Goal: Transaction & Acquisition: Download file/media

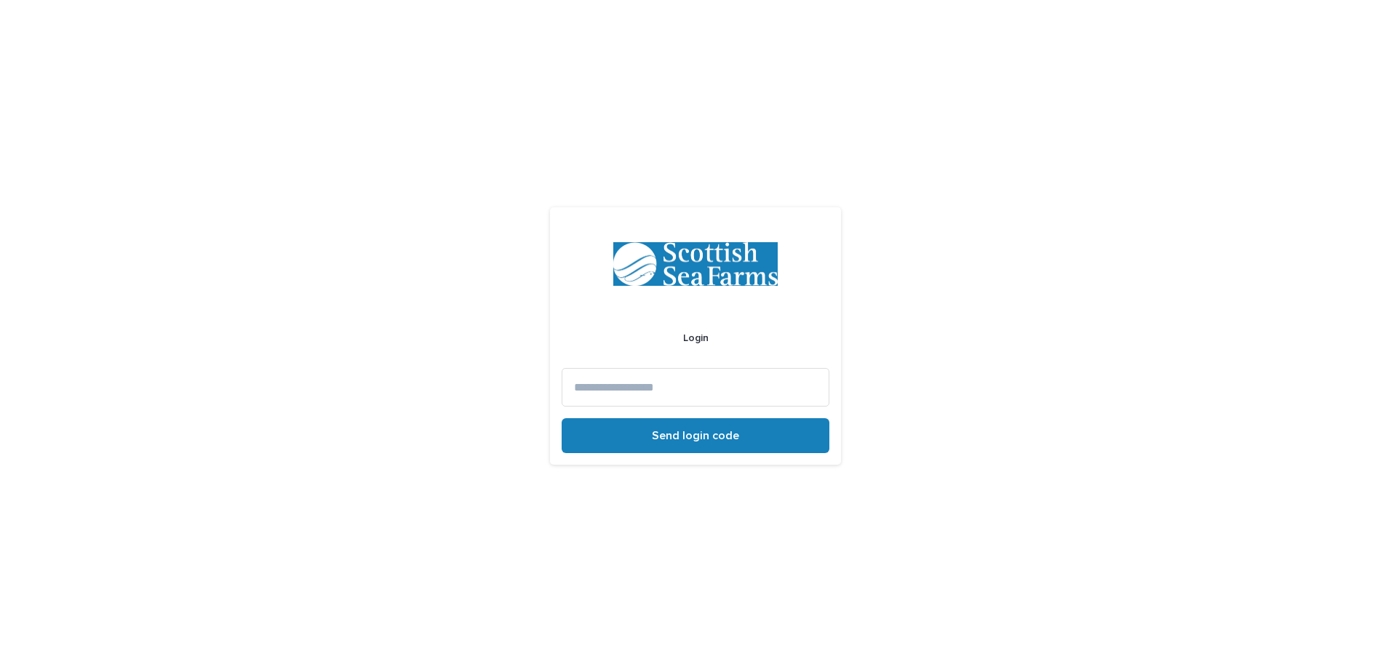
click at [647, 383] on input at bounding box center [696, 387] width 268 height 39
type input "**********"
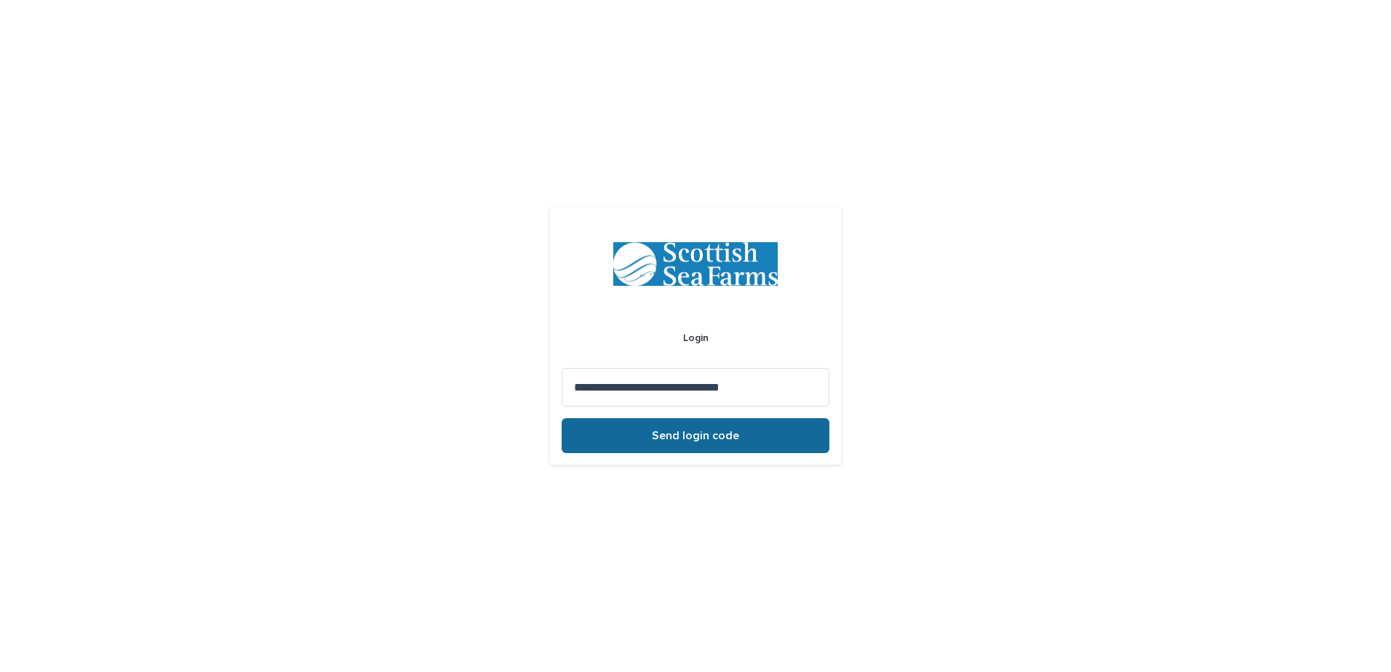
click at [696, 429] on button "Send login code" at bounding box center [696, 435] width 268 height 35
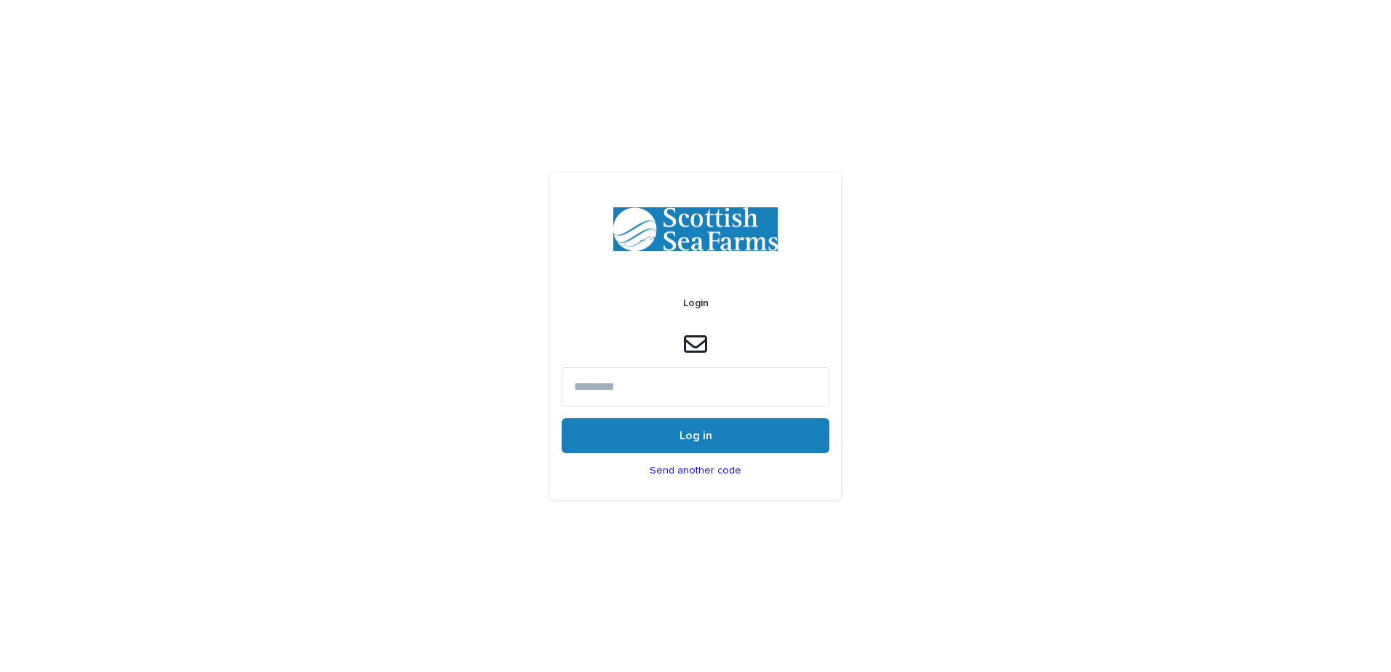
click at [688, 389] on input at bounding box center [696, 386] width 268 height 39
type input "******"
click at [562, 418] on button "Log in" at bounding box center [696, 435] width 268 height 35
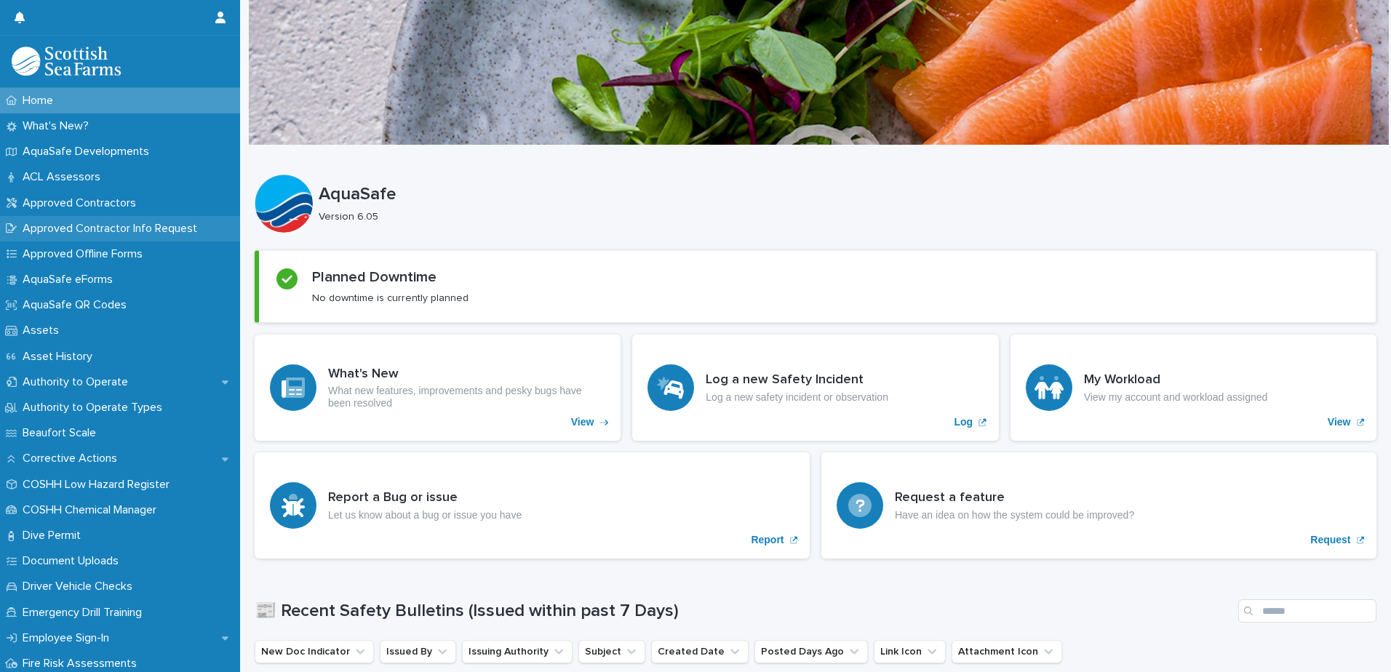
click at [84, 226] on p "Approved Contractor Info Request" at bounding box center [113, 229] width 192 height 14
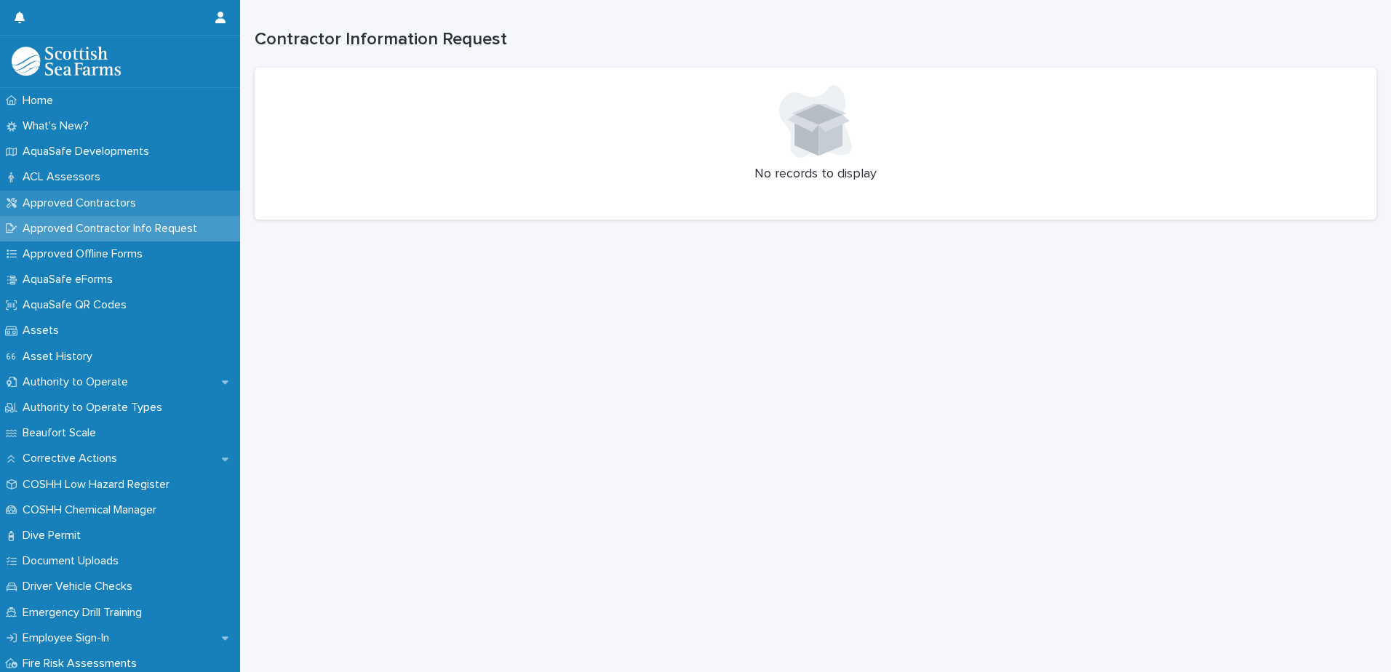
click at [52, 204] on p "Approved Contractors" at bounding box center [82, 203] width 131 height 14
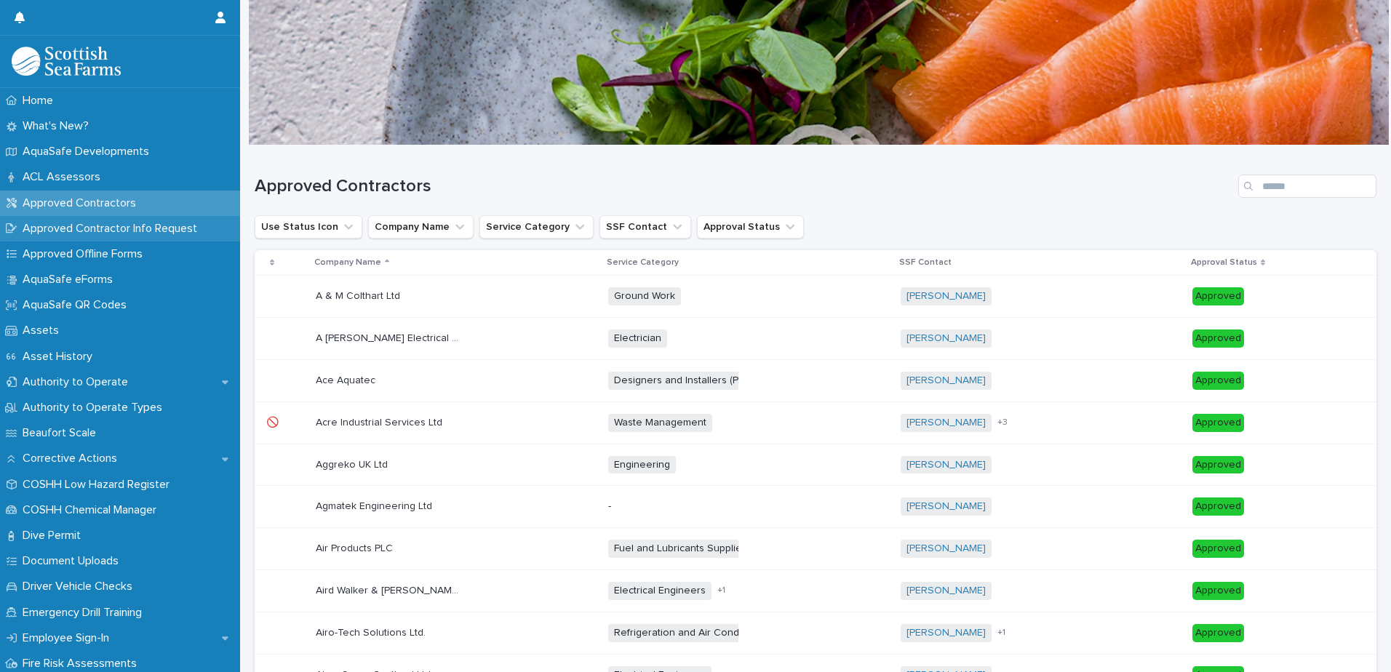
click at [91, 226] on p "Approved Contractor Info Request" at bounding box center [113, 229] width 192 height 14
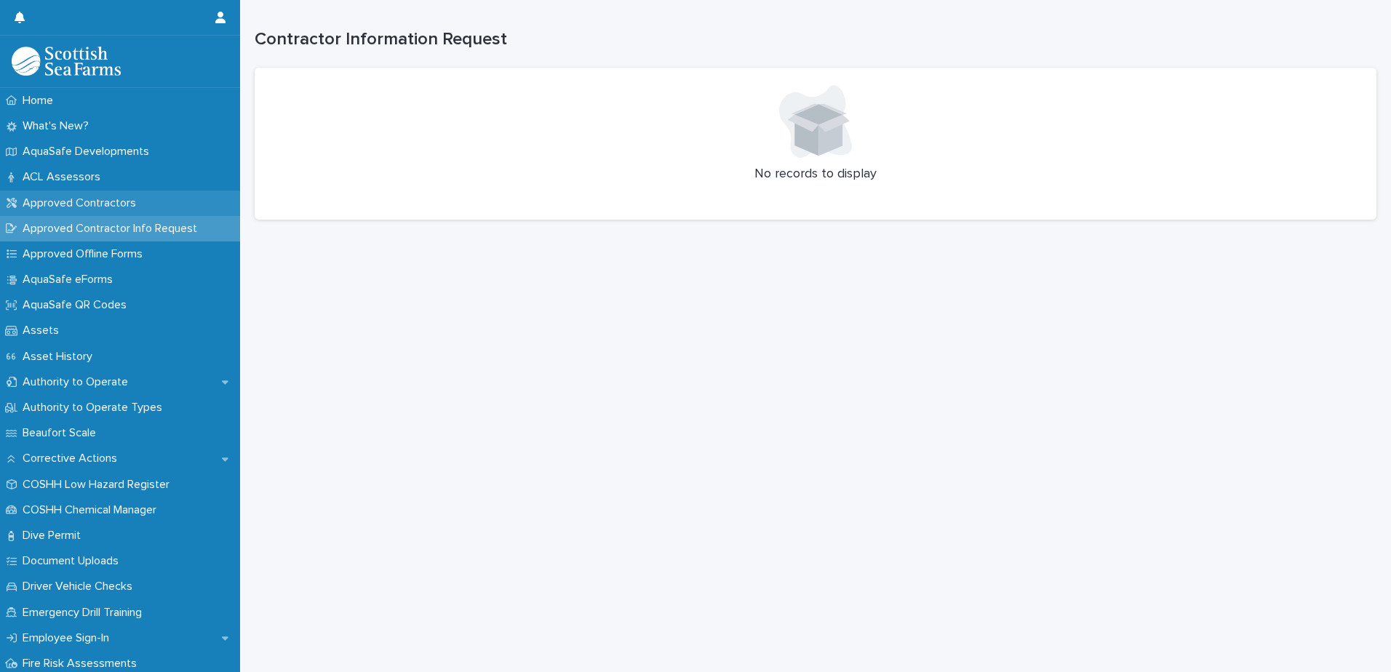
click at [76, 199] on p "Approved Contractors" at bounding box center [82, 203] width 131 height 14
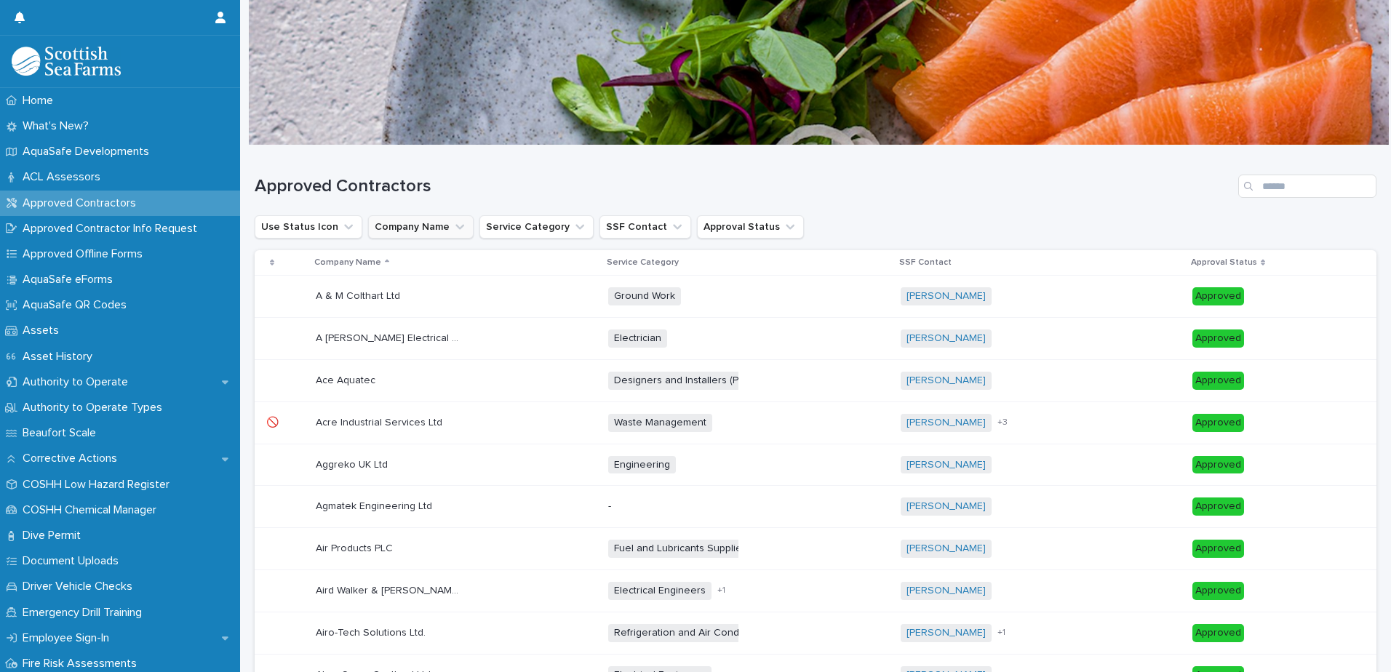
click at [442, 232] on button "Company Name" at bounding box center [421, 226] width 106 height 23
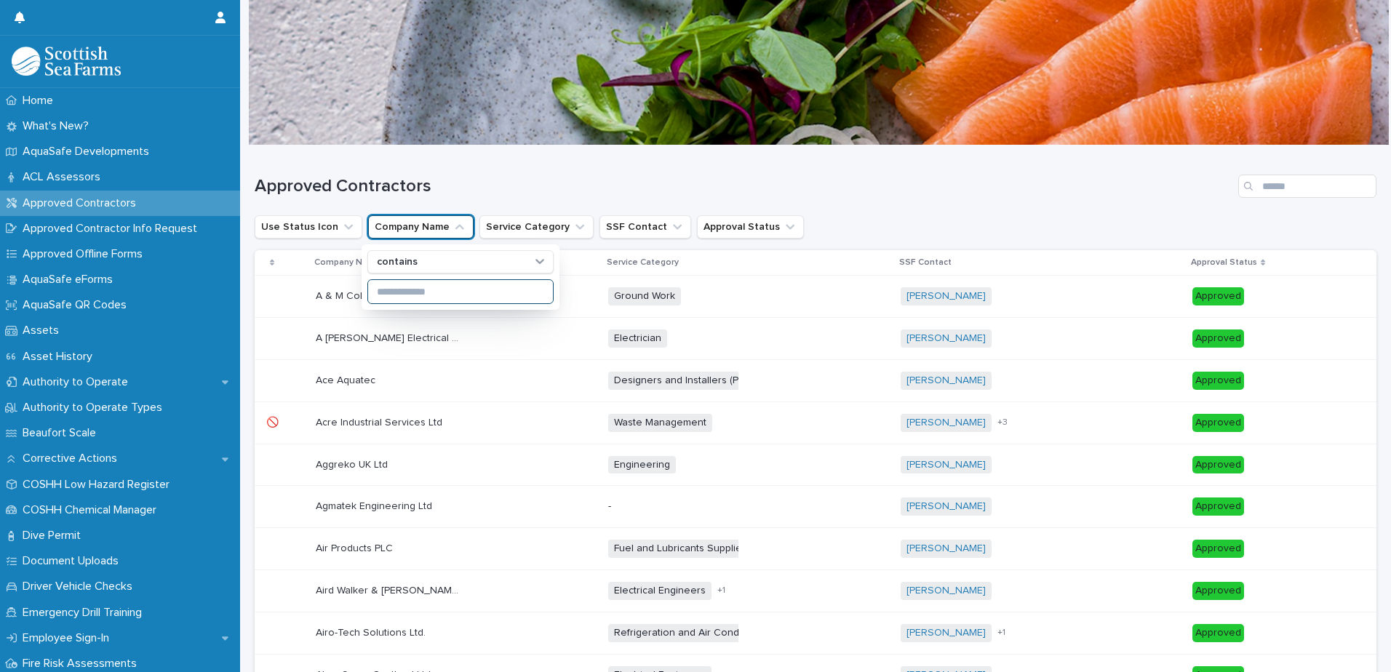
click at [423, 286] on input at bounding box center [460, 291] width 185 height 23
type input "****"
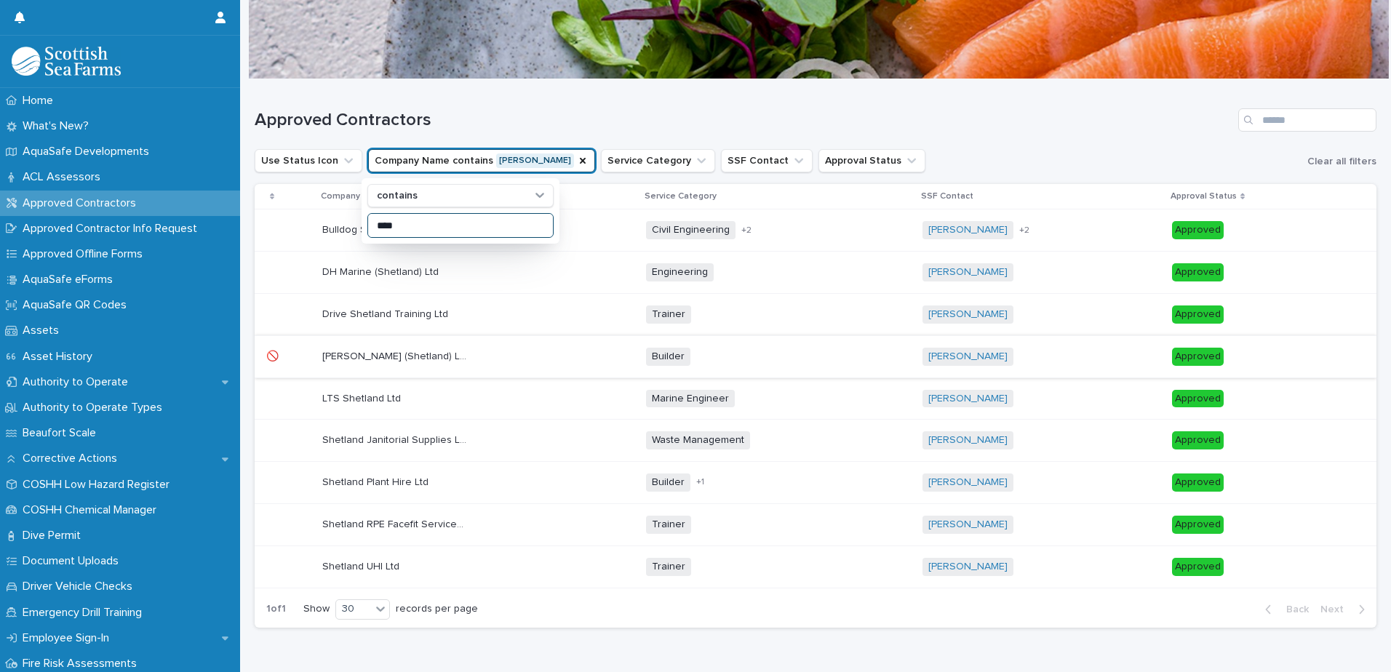
scroll to position [44, 0]
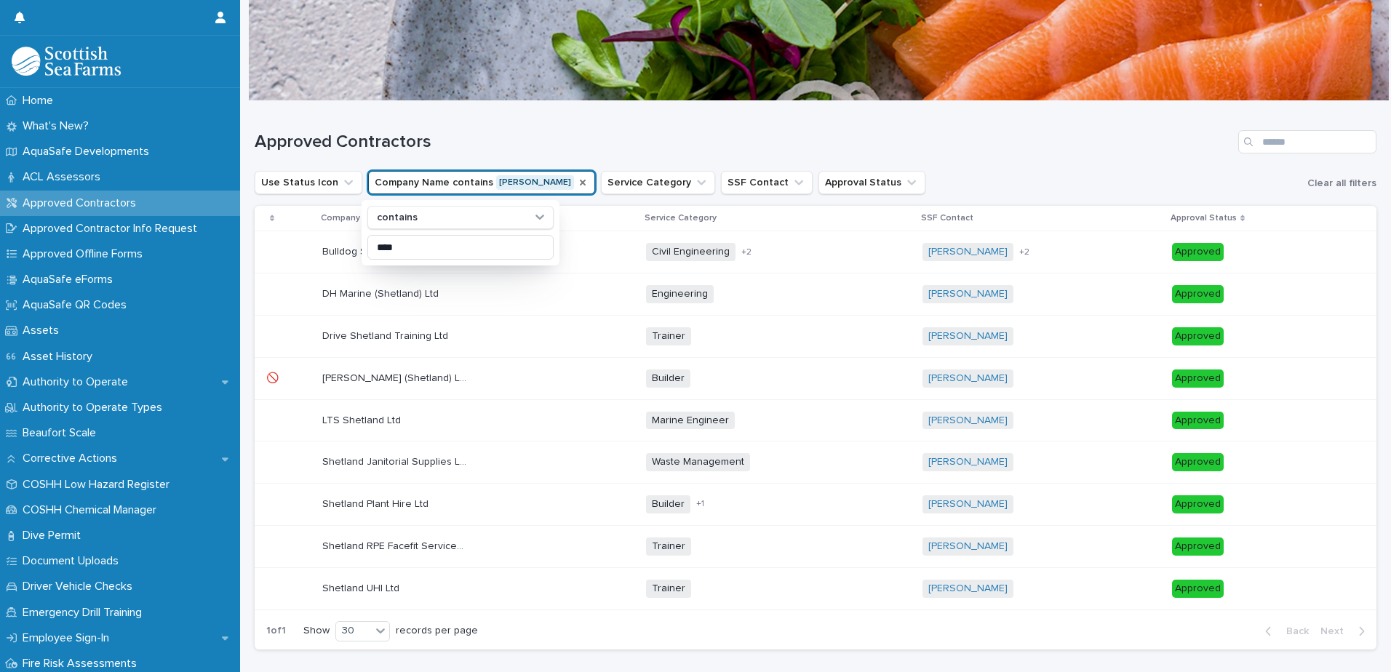
click at [577, 180] on icon "Company Name" at bounding box center [583, 183] width 12 height 12
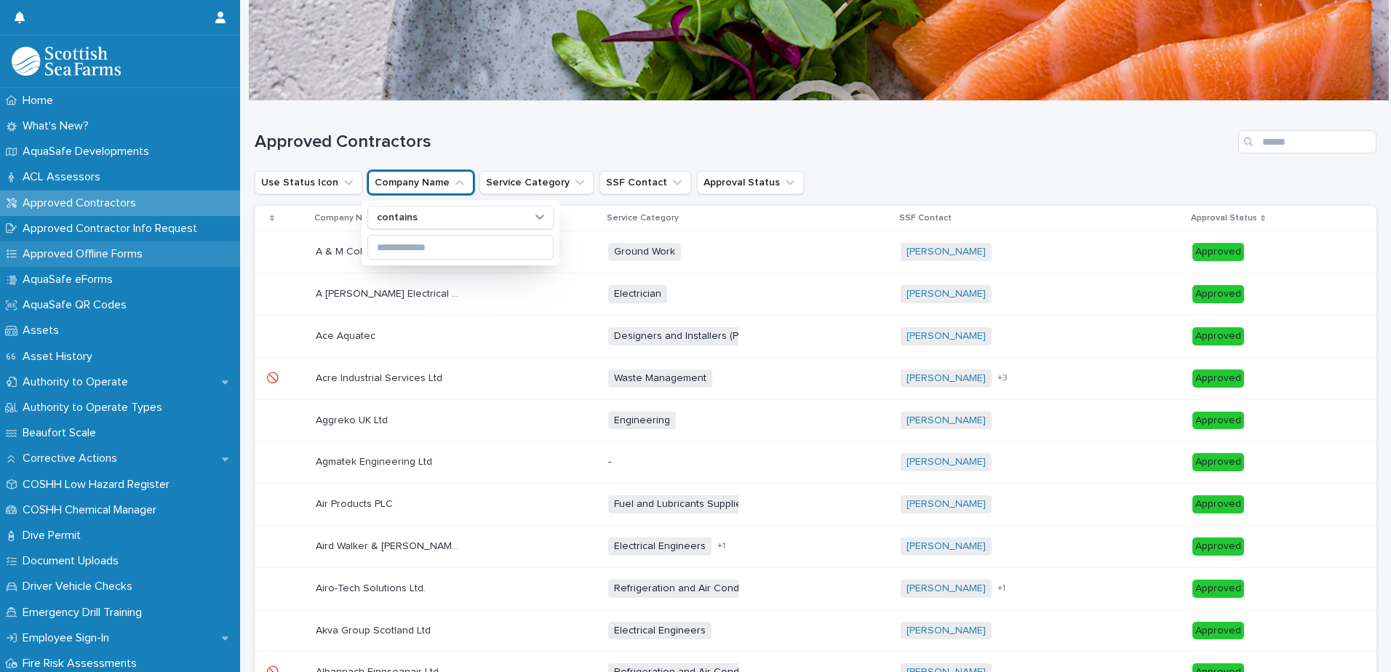
click at [123, 250] on p "Approved Offline Forms" at bounding box center [86, 254] width 138 height 14
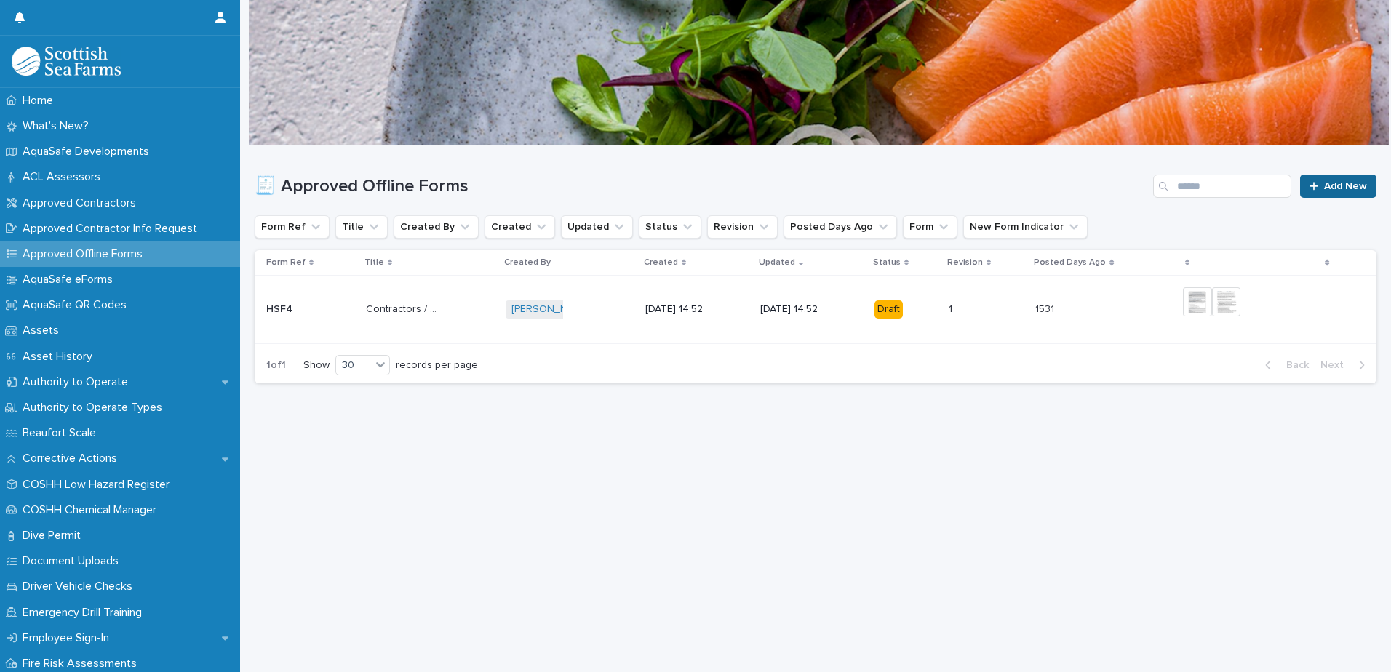
click at [1332, 186] on span "Add New" at bounding box center [1345, 186] width 43 height 10
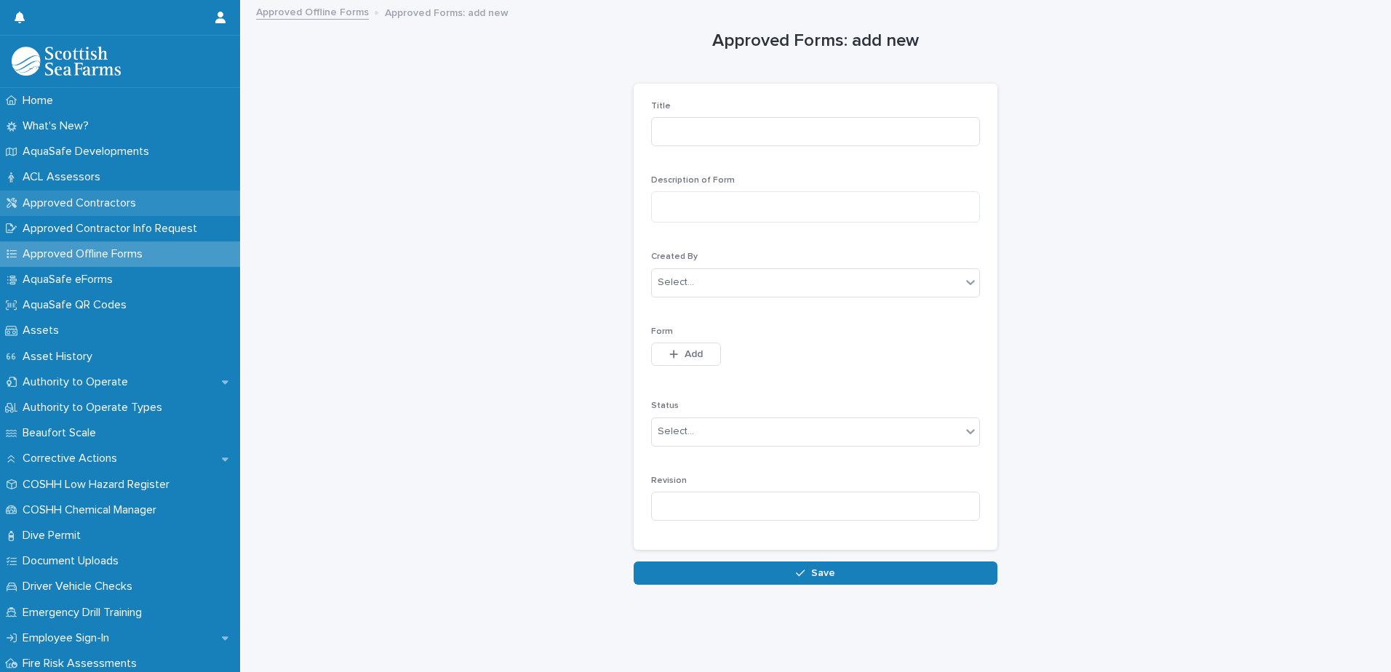
click at [65, 200] on p "Approved Contractors" at bounding box center [82, 203] width 131 height 14
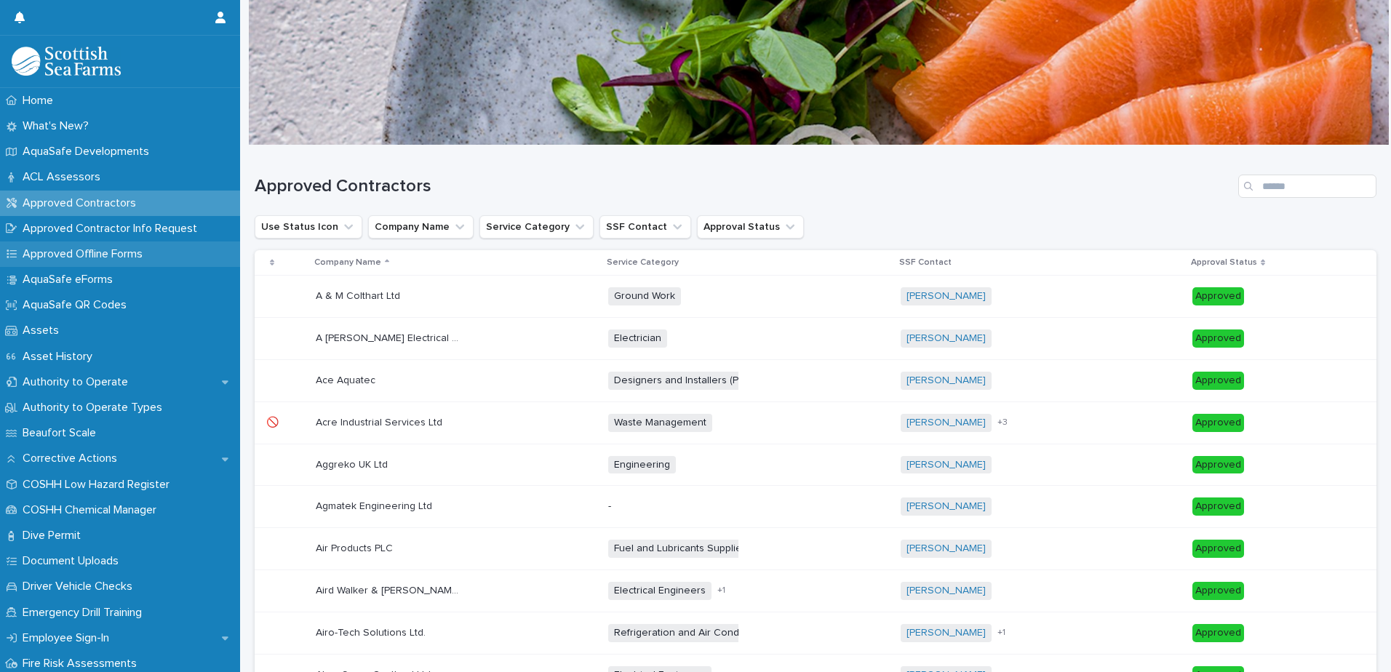
click at [97, 253] on p "Approved Offline Forms" at bounding box center [86, 254] width 138 height 14
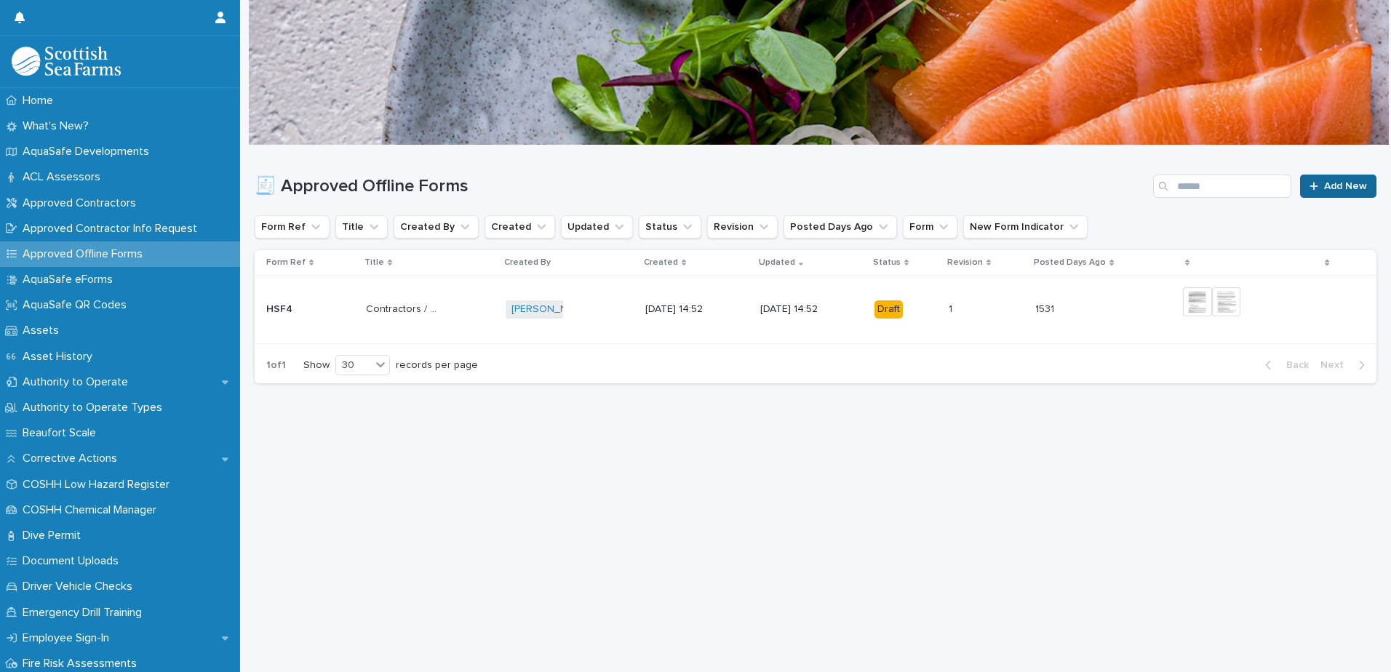
click at [1340, 178] on link "Add New" at bounding box center [1338, 186] width 76 height 23
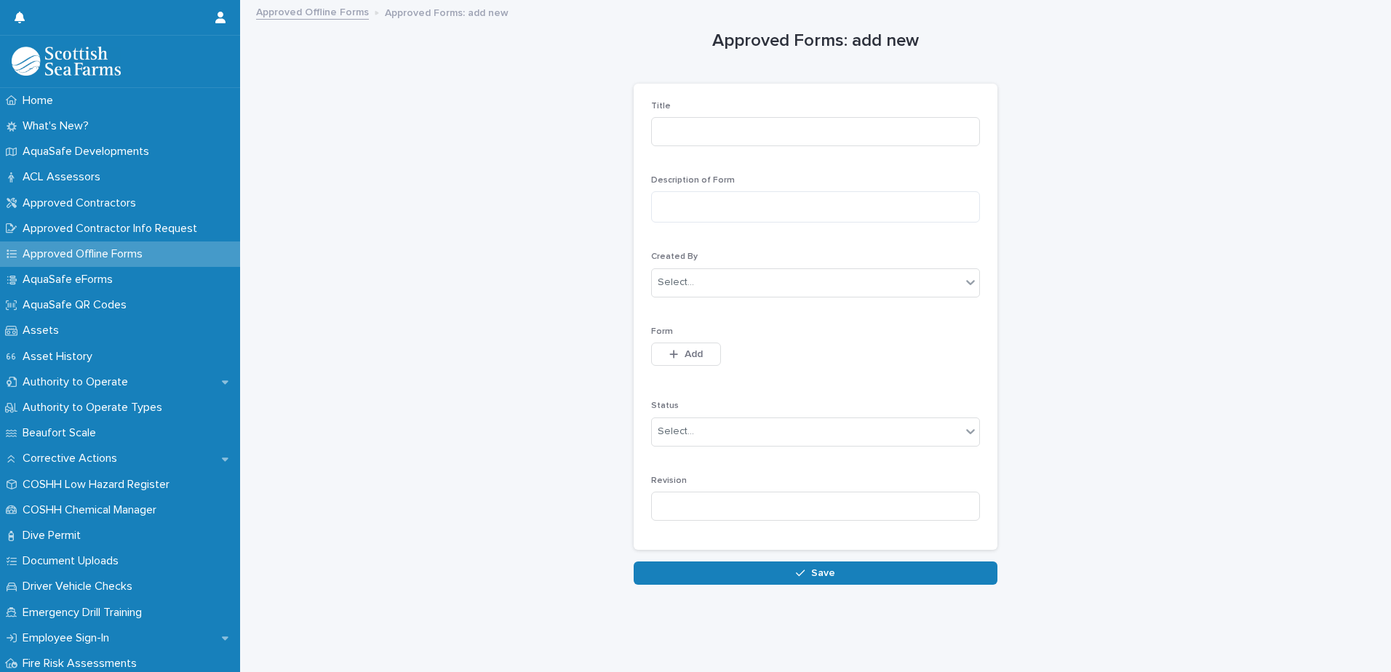
click at [353, 11] on link "Approved Offline Forms" at bounding box center [312, 11] width 113 height 17
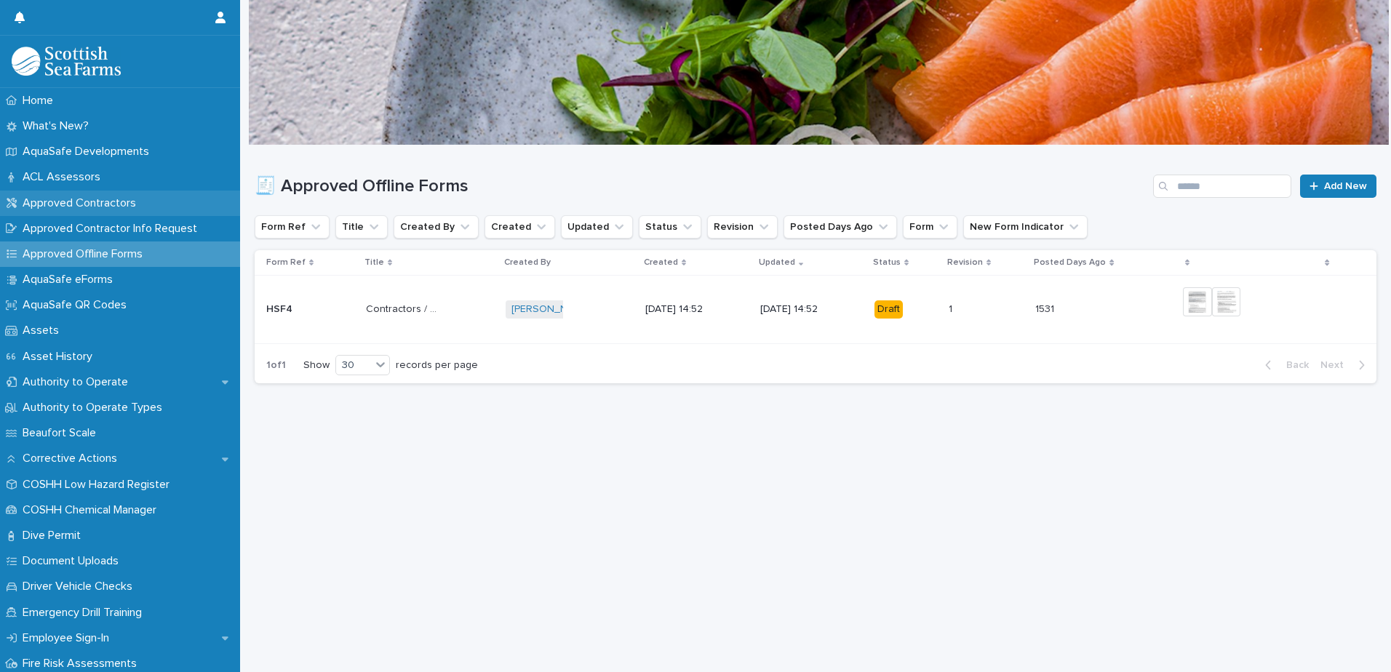
click at [81, 196] on p "Approved Contractors" at bounding box center [82, 203] width 131 height 14
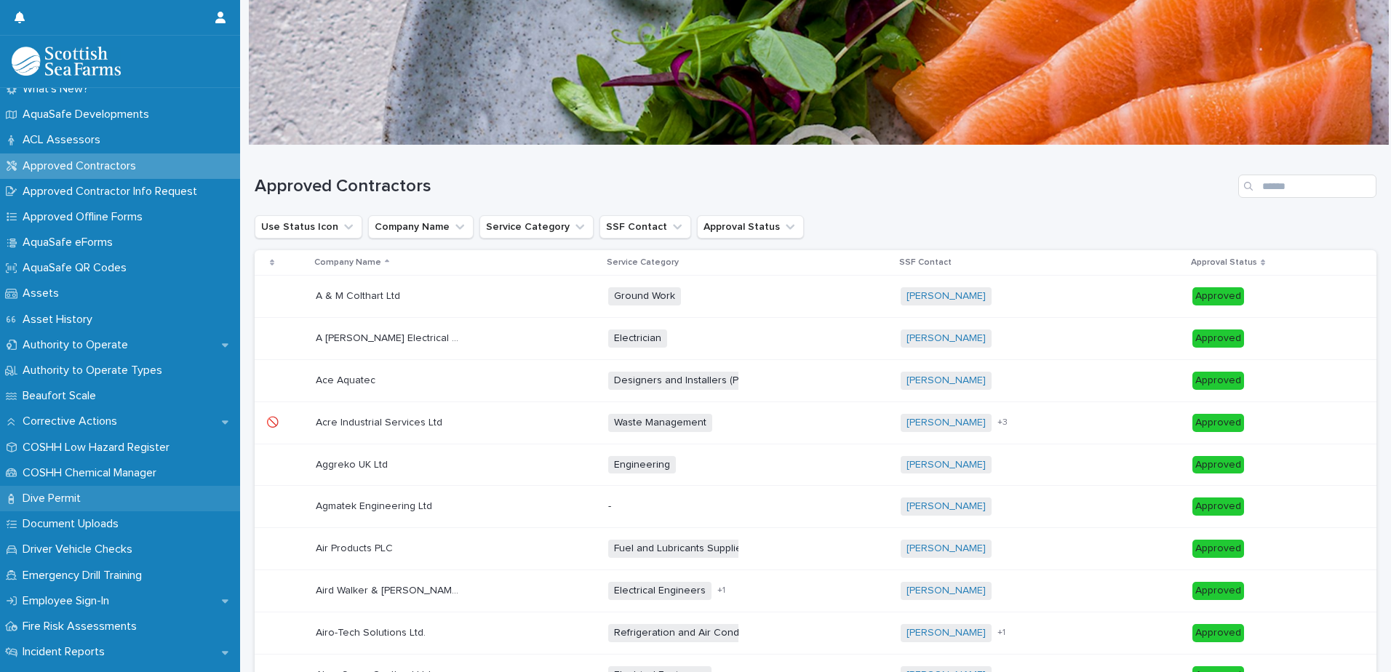
scroll to position [31, 0]
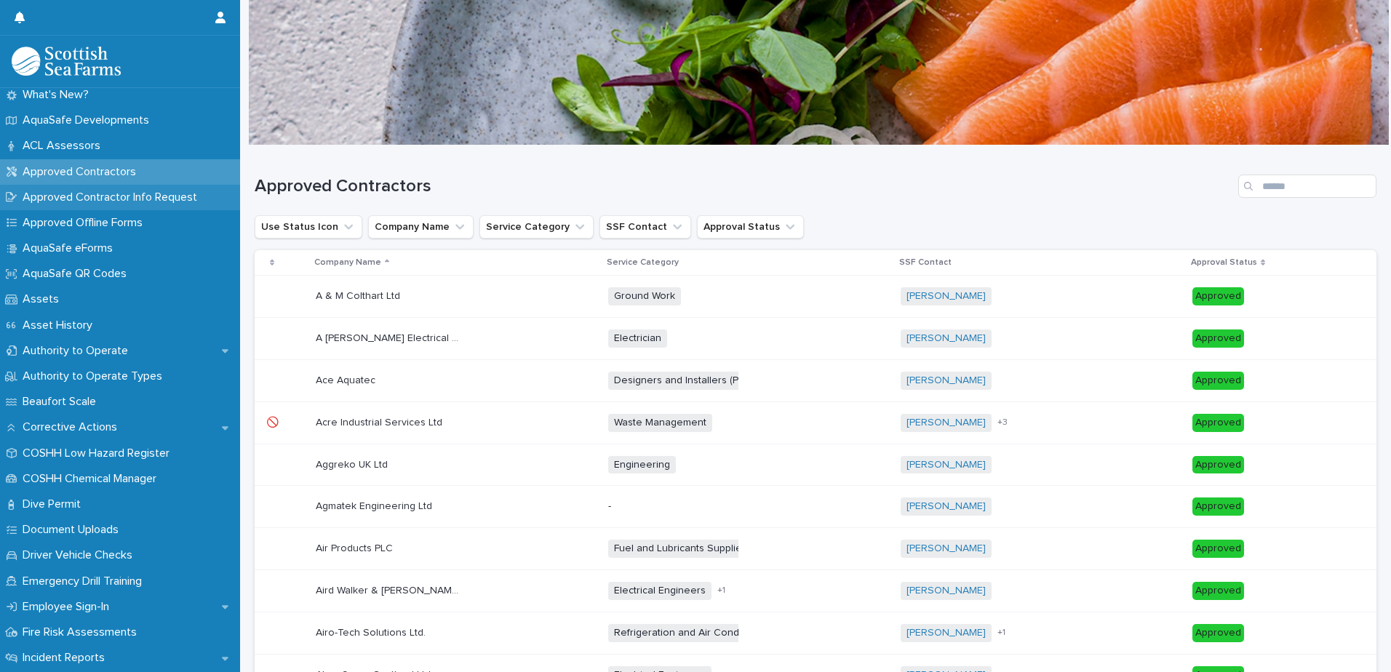
click at [94, 198] on p "Approved Contractor Info Request" at bounding box center [113, 198] width 192 height 14
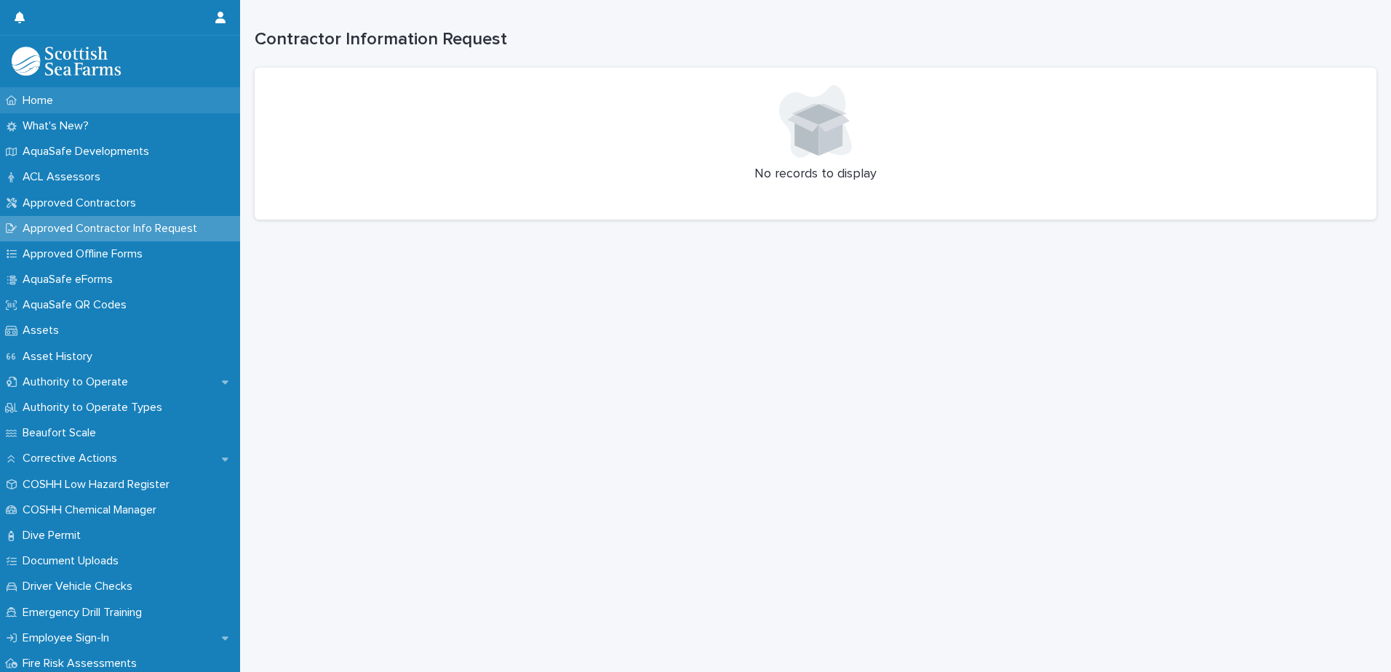
click at [43, 98] on p "Home" at bounding box center [41, 101] width 48 height 14
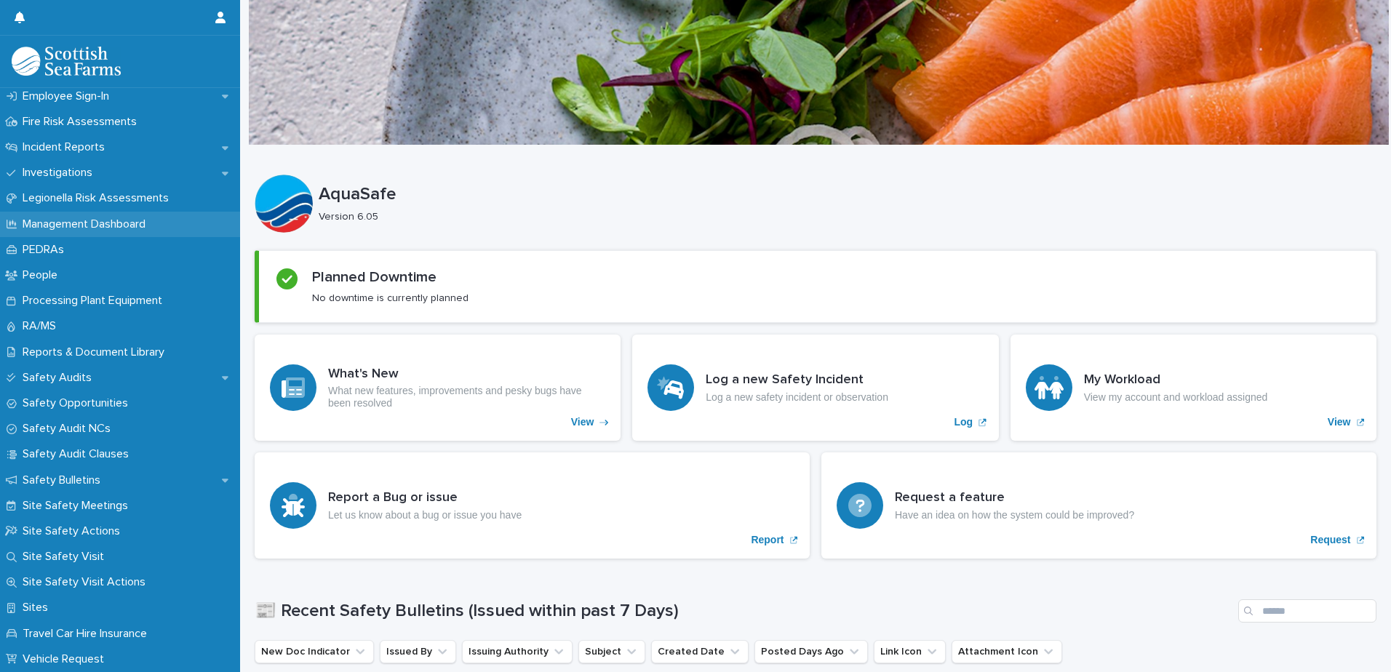
scroll to position [541, 0]
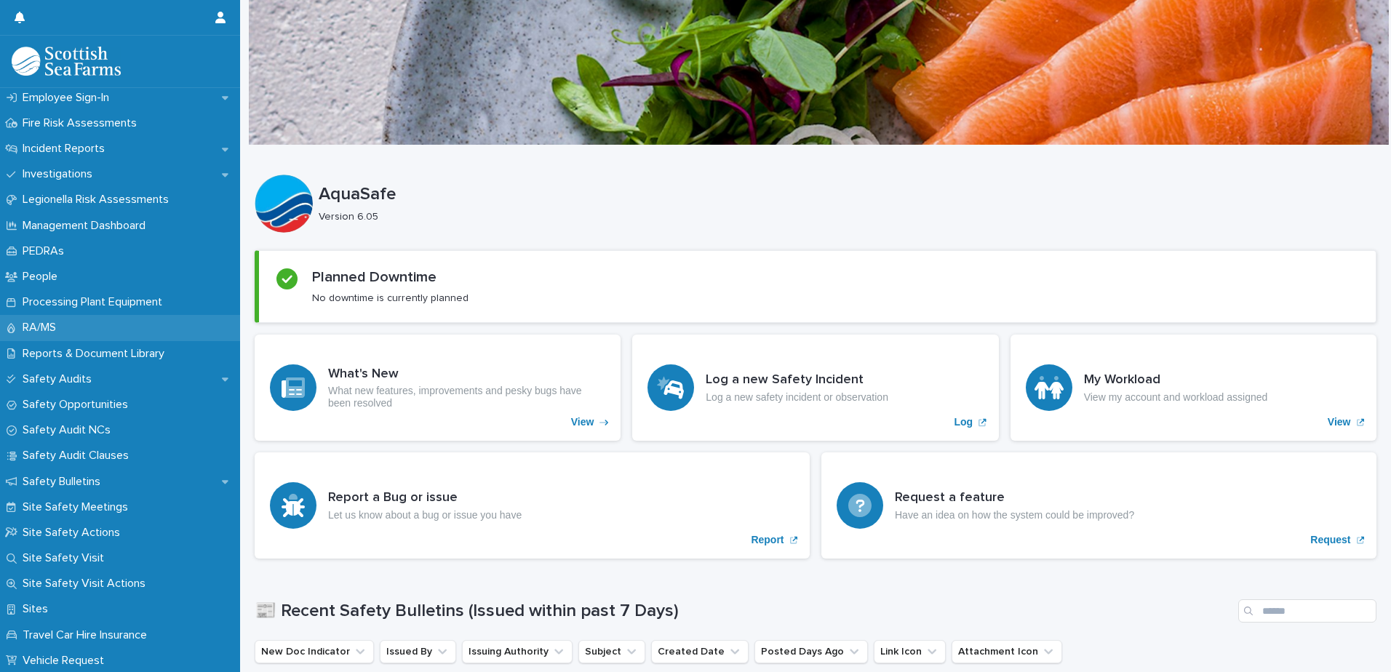
click at [43, 325] on p "RA/MS" at bounding box center [42, 328] width 51 height 14
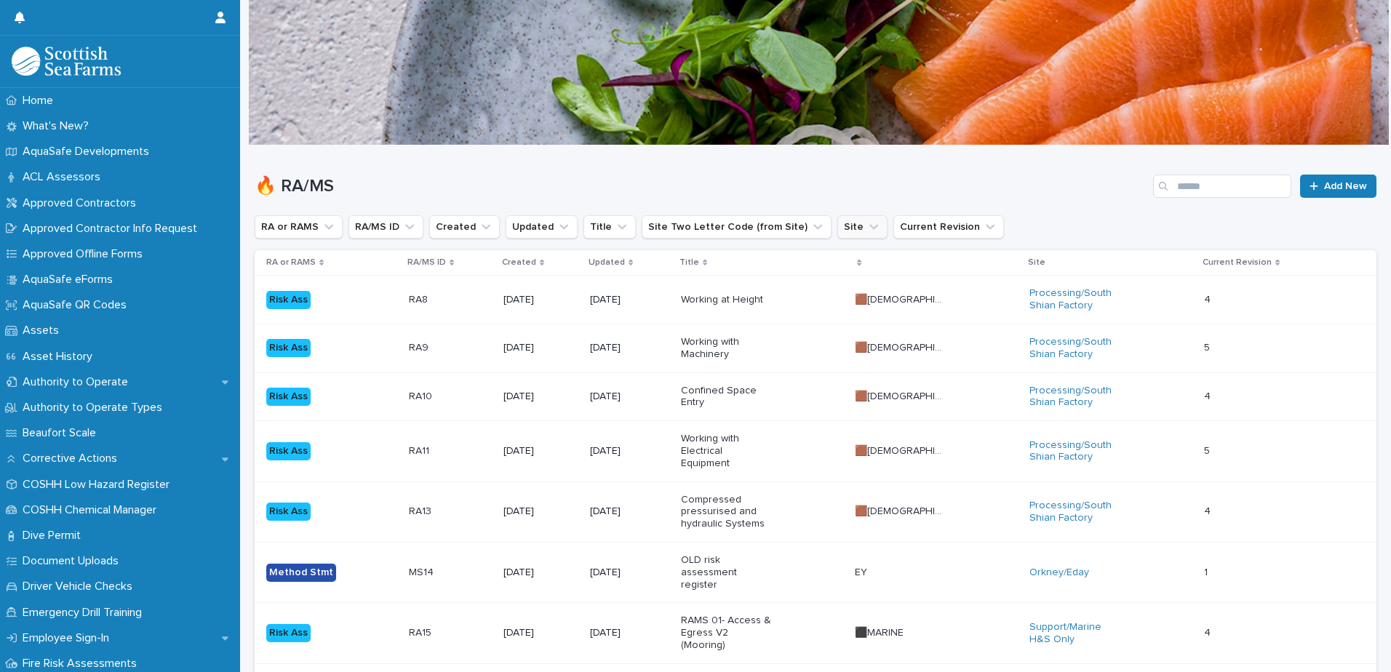
click at [867, 231] on icon "Site" at bounding box center [874, 227] width 15 height 15
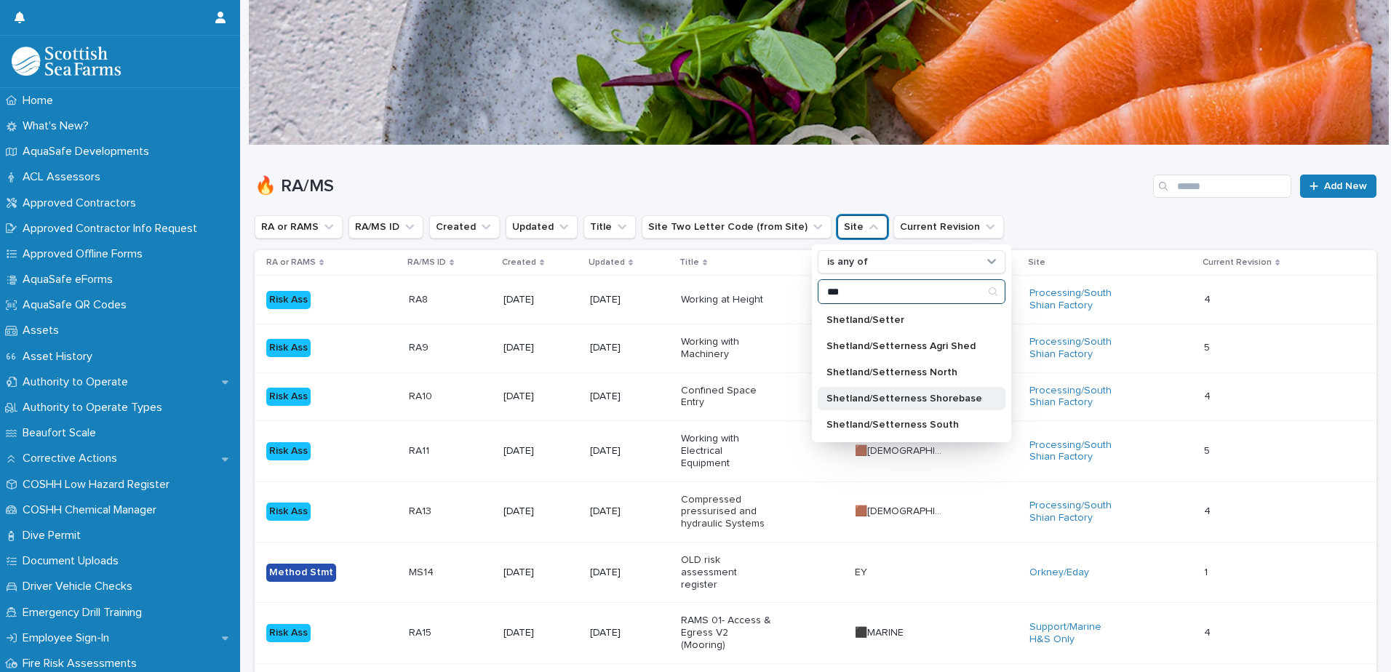
type input "***"
click at [894, 397] on p "Shetland/Setterness Shorebase" at bounding box center [905, 399] width 156 height 10
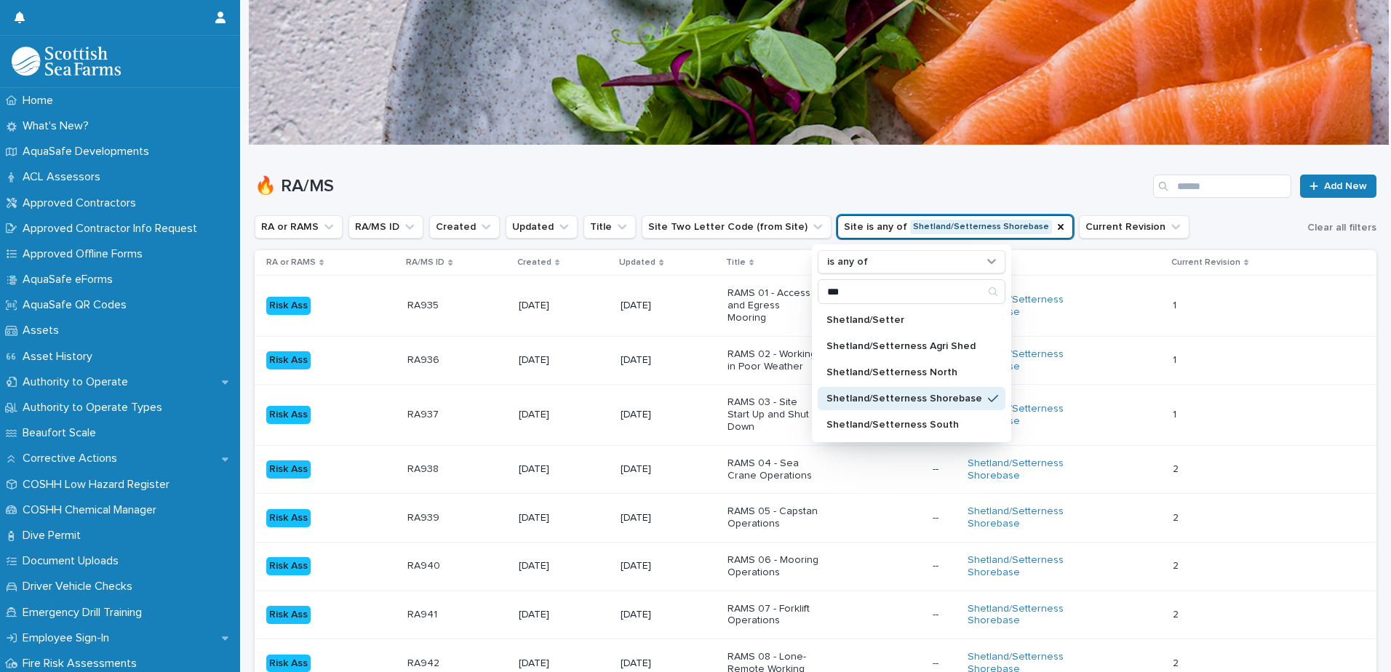
click at [1043, 177] on h1 "🔥 RA/MS" at bounding box center [701, 186] width 893 height 21
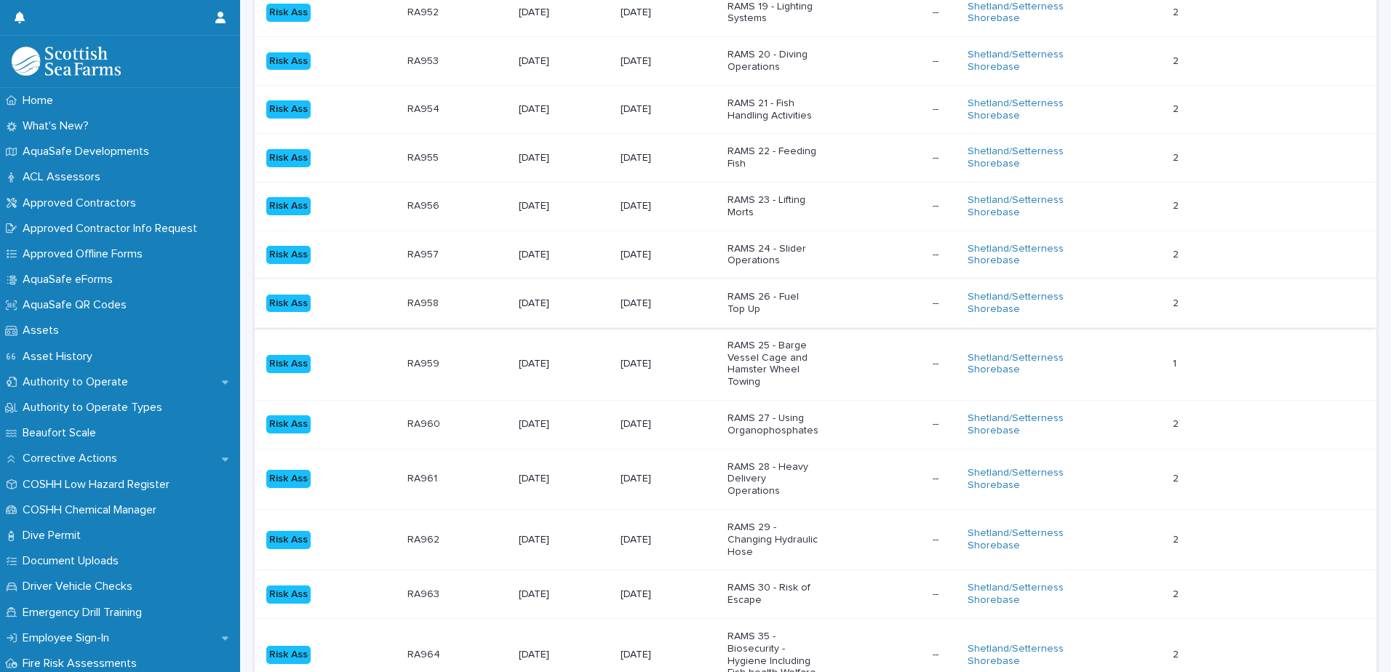
scroll to position [1310, 0]
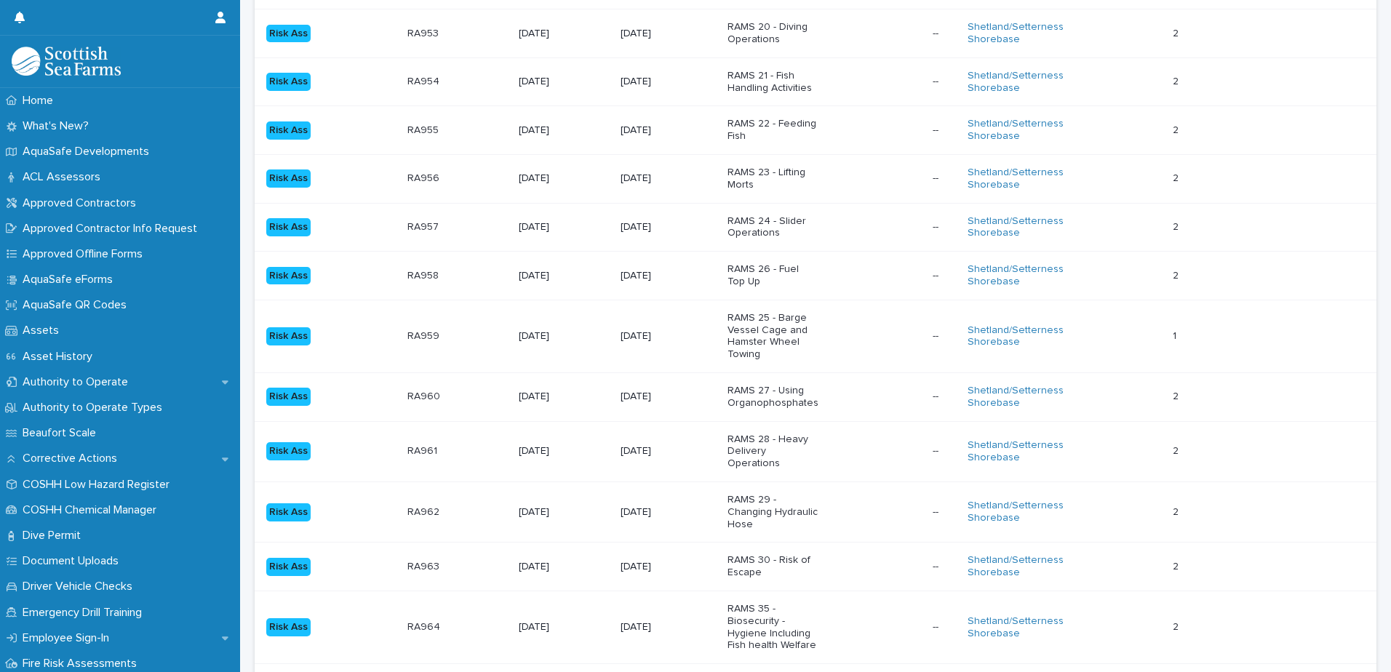
click at [1334, 672] on span "Next" at bounding box center [1337, 685] width 32 height 10
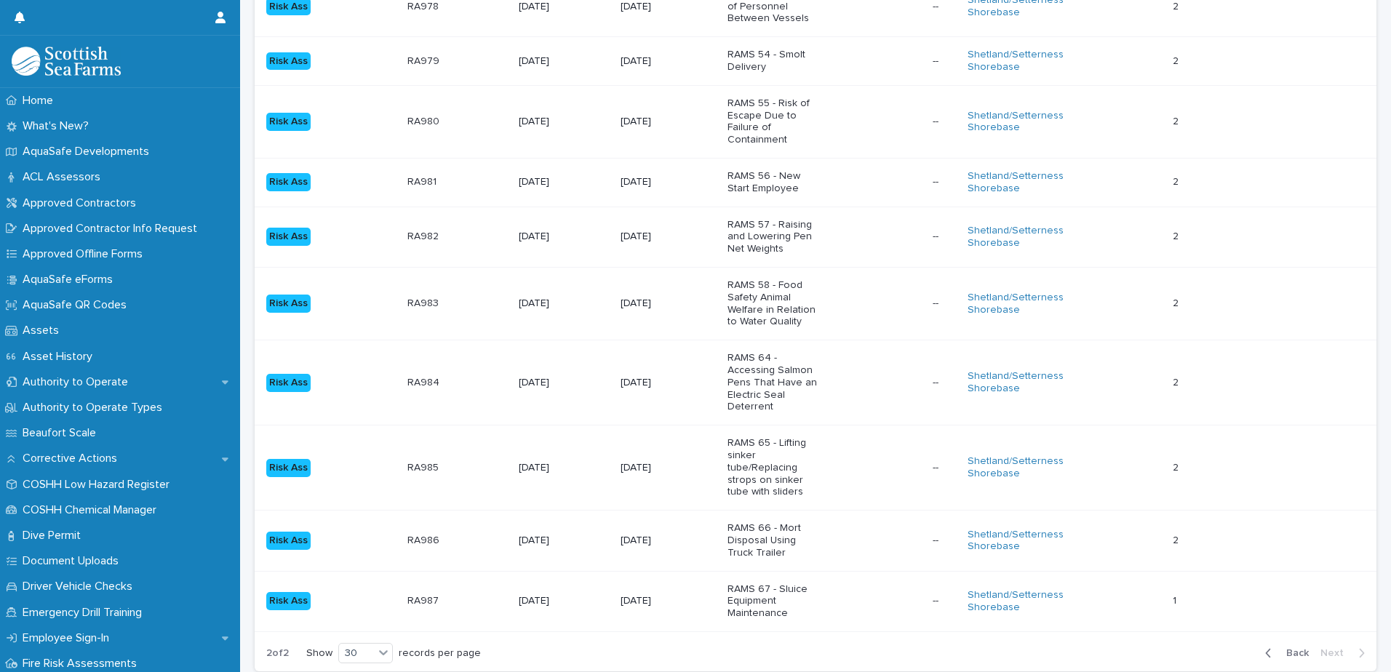
scroll to position [1146, 0]
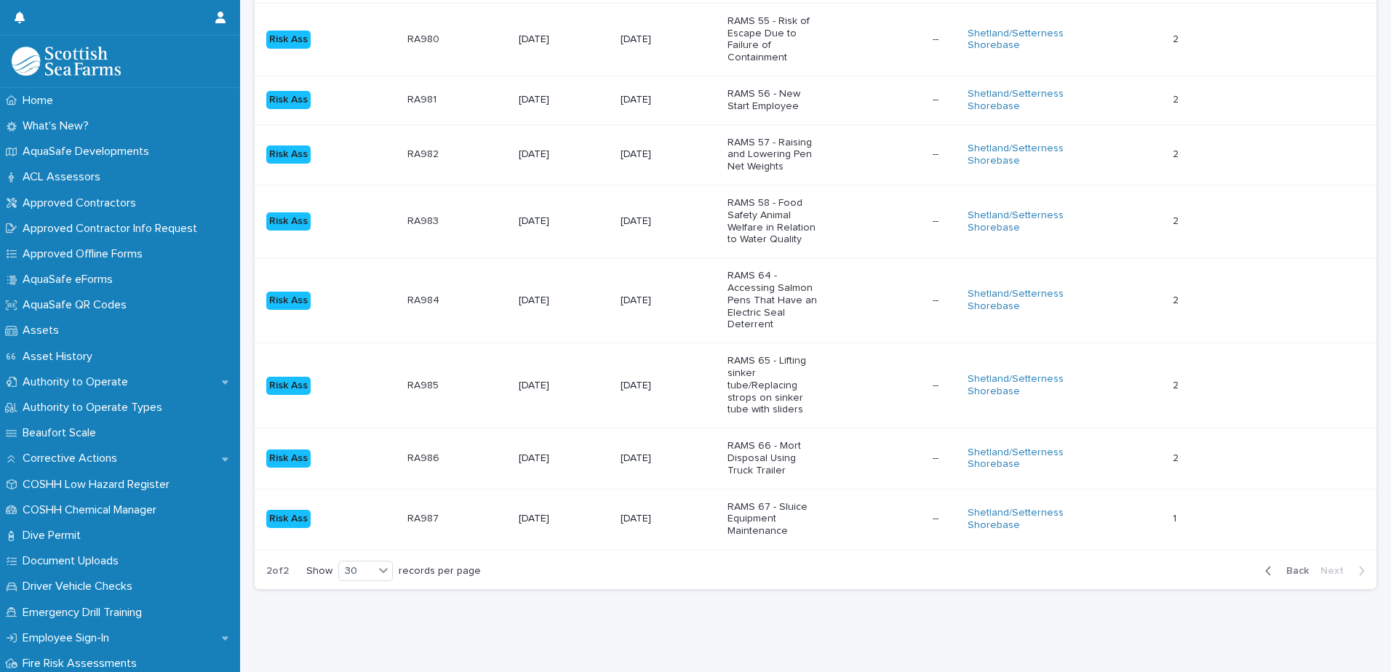
click at [1278, 566] on span "Back" at bounding box center [1293, 571] width 31 height 10
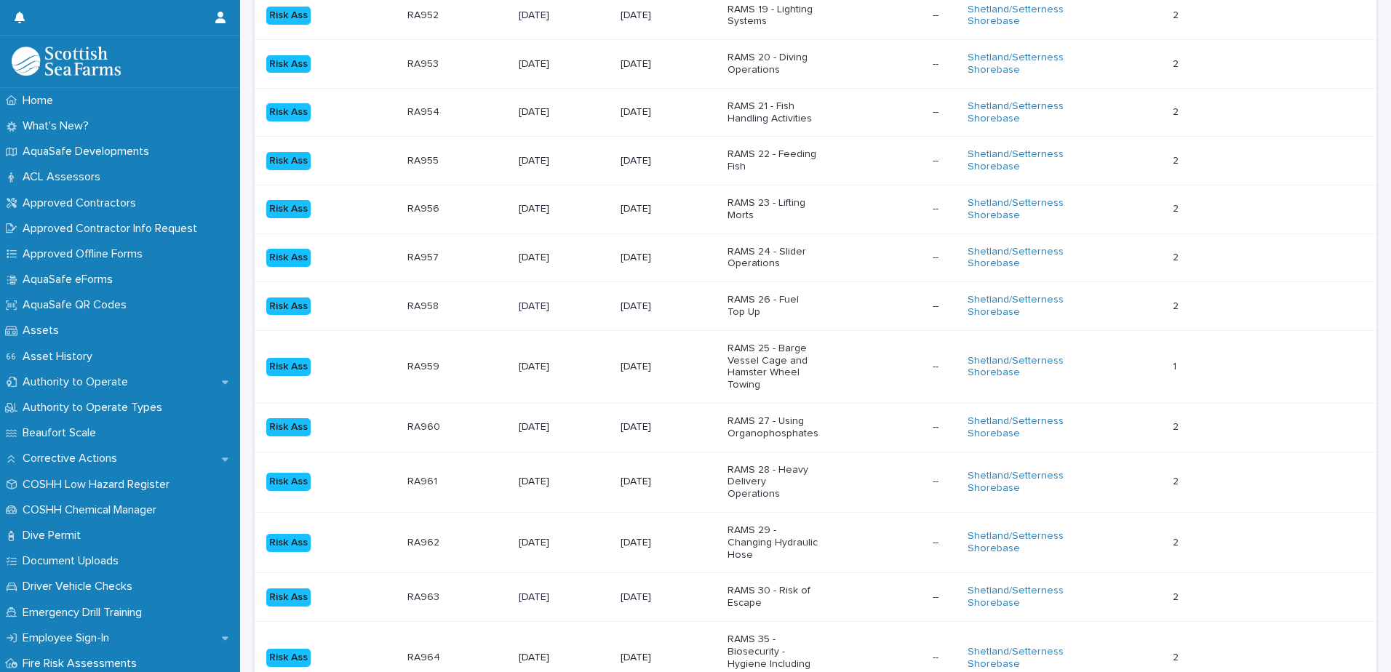
scroll to position [1351, 0]
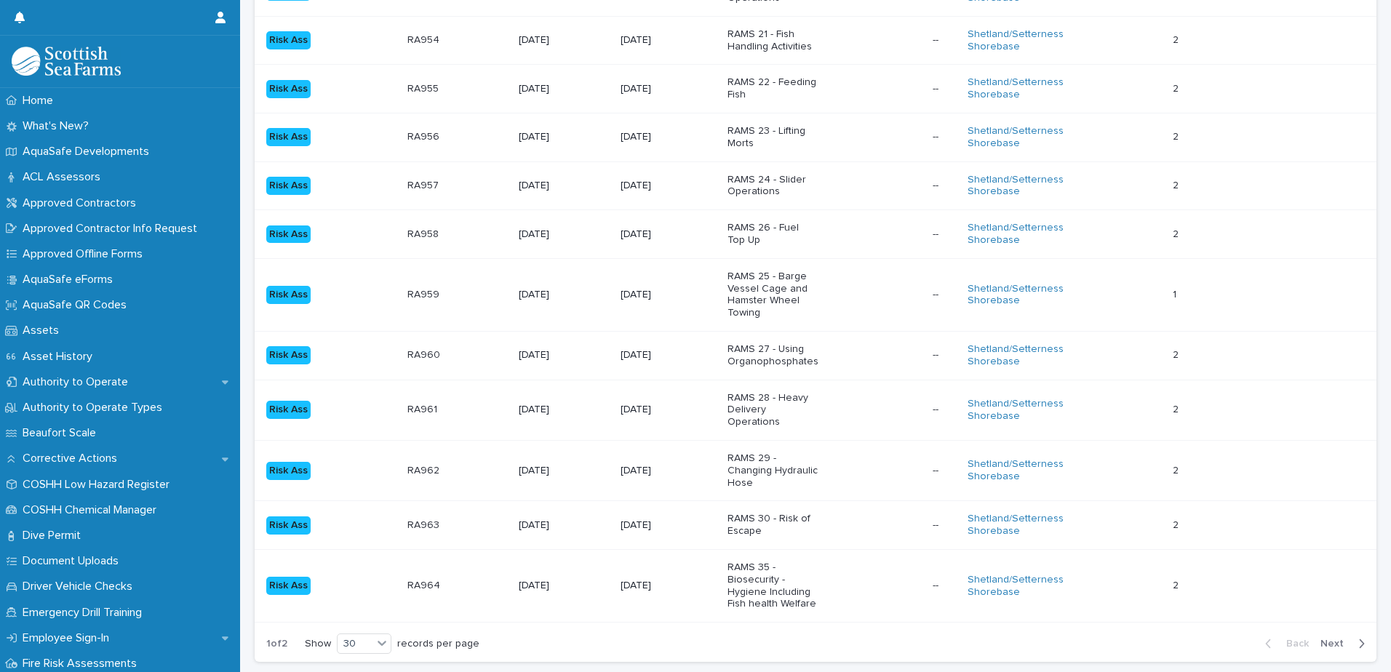
drag, startPoint x: 1310, startPoint y: 550, endPoint x: 1316, endPoint y: 557, distance: 9.3
click at [1312, 626] on div "Back Next" at bounding box center [1315, 644] width 123 height 36
click at [1321, 639] on span "Next" at bounding box center [1337, 644] width 32 height 10
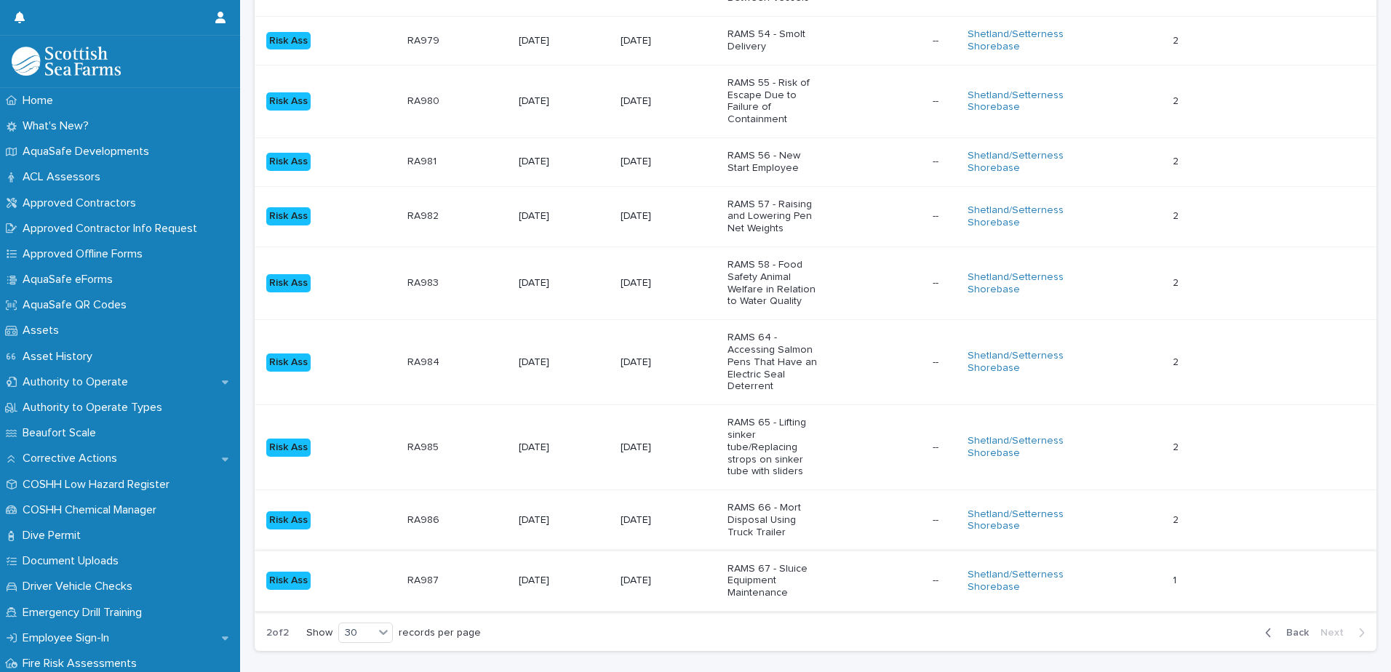
scroll to position [1091, 0]
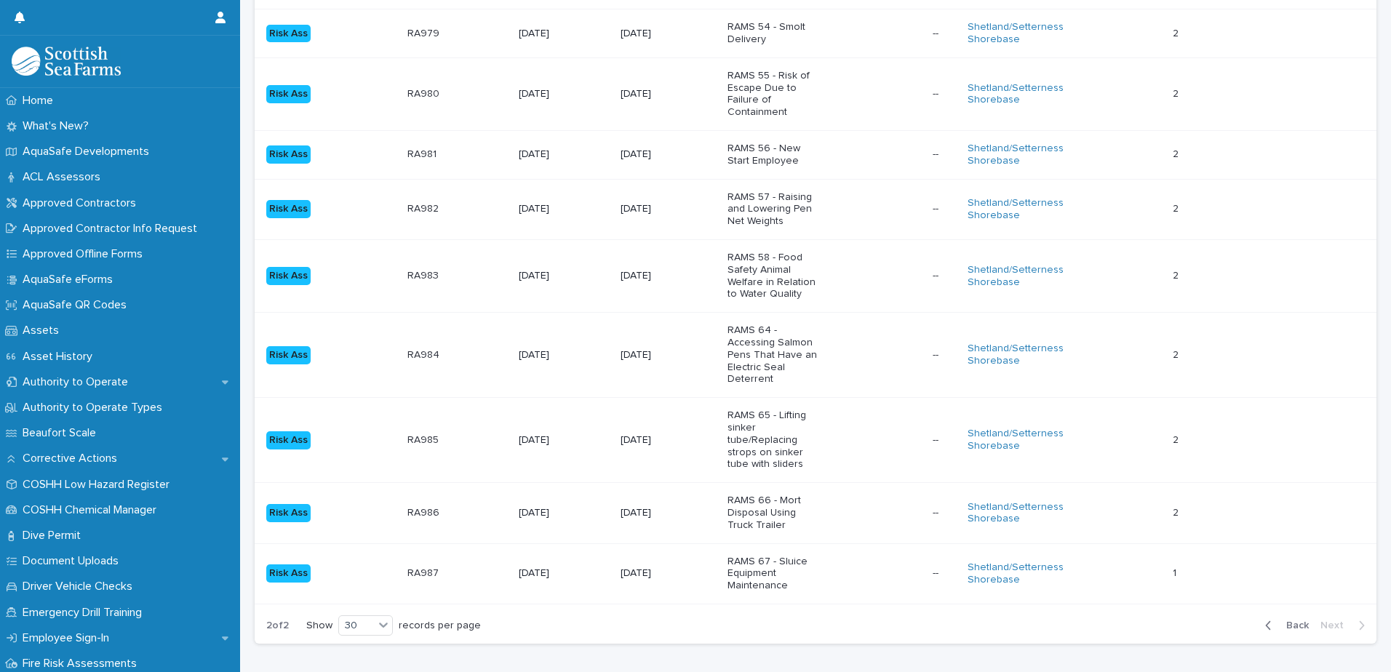
click at [1286, 621] on span "Back" at bounding box center [1293, 626] width 31 height 10
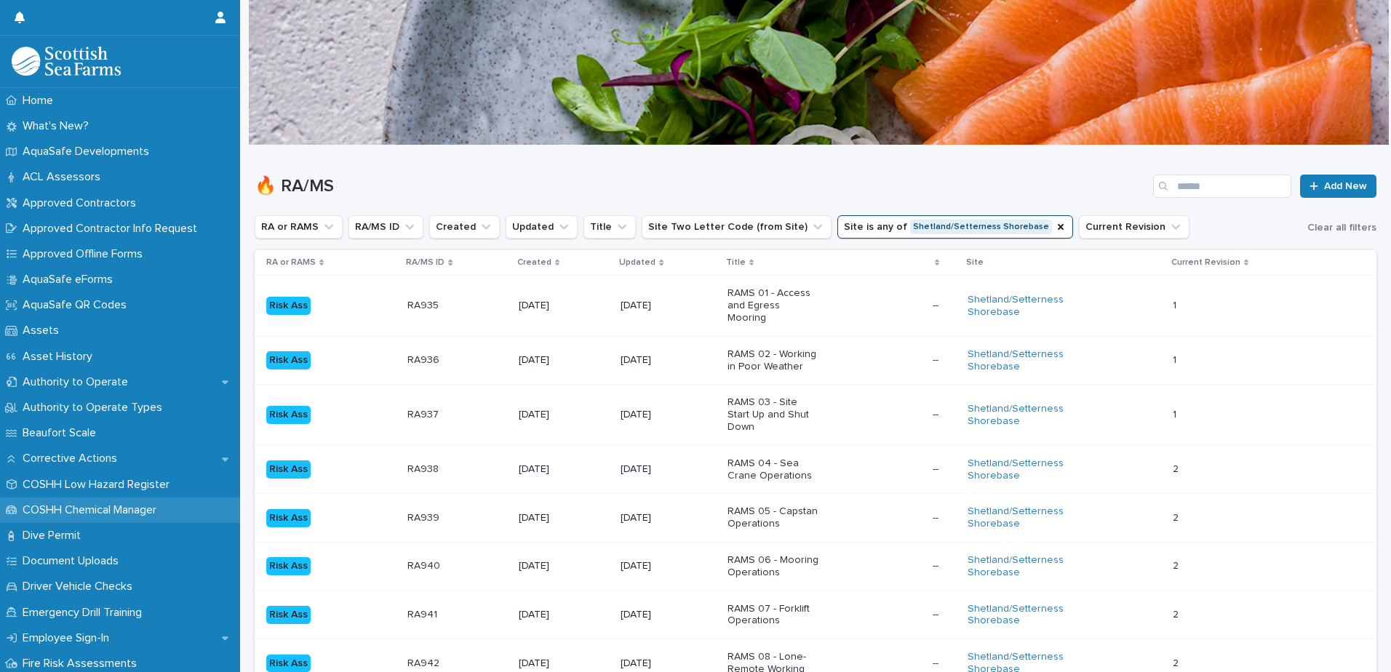
click at [60, 509] on p "COSHH Chemical Manager" at bounding box center [92, 511] width 151 height 14
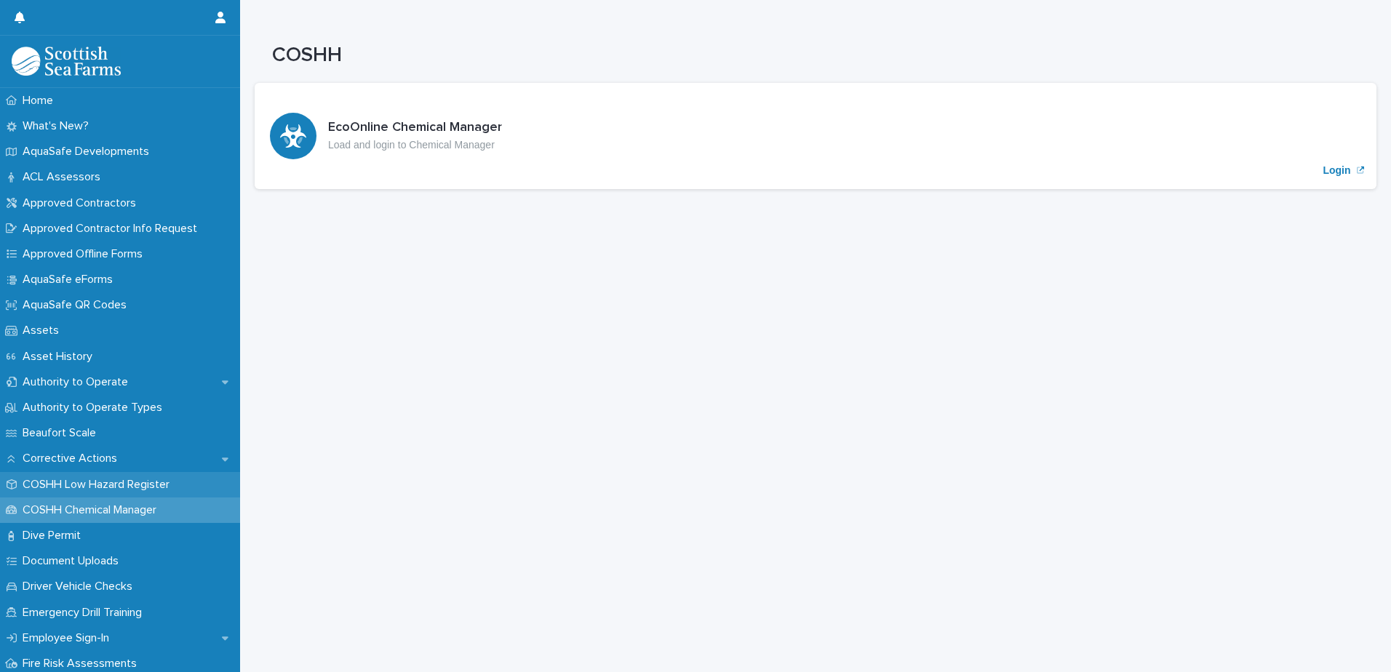
click at [81, 483] on p "COSHH Low Hazard Register" at bounding box center [99, 485] width 164 height 14
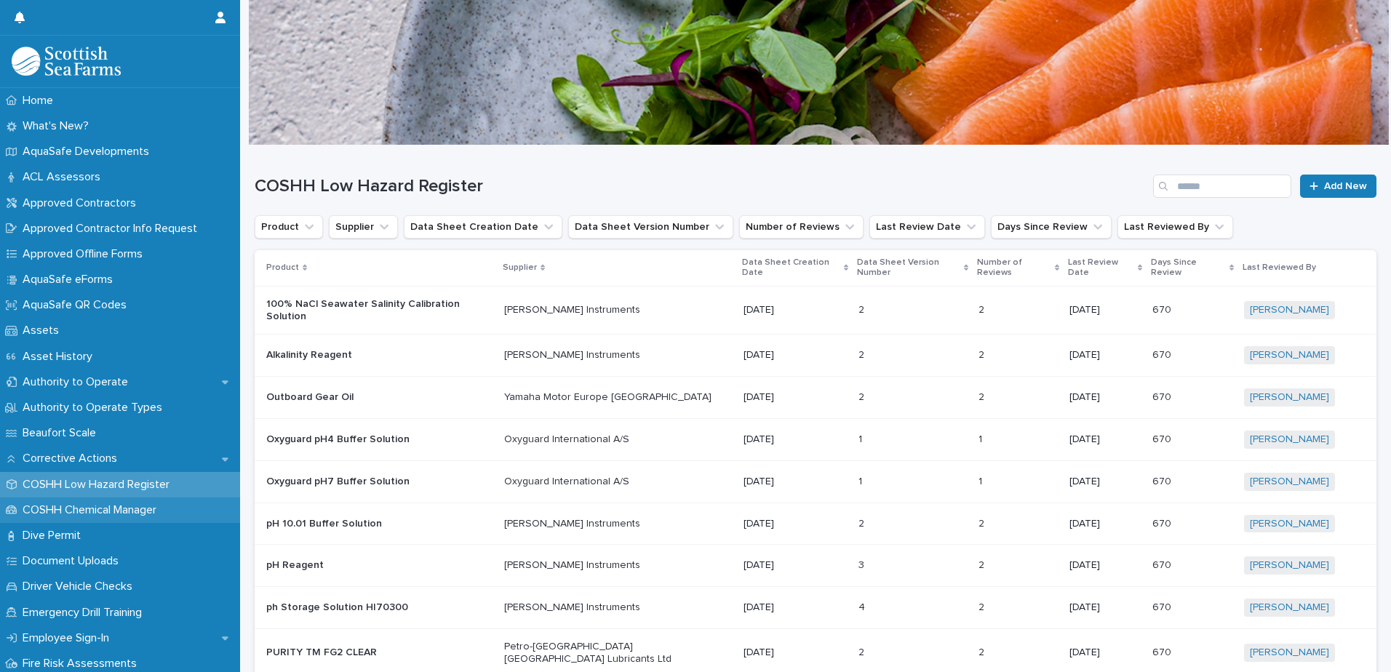
click at [115, 510] on p "COSHH Chemical Manager" at bounding box center [92, 511] width 151 height 14
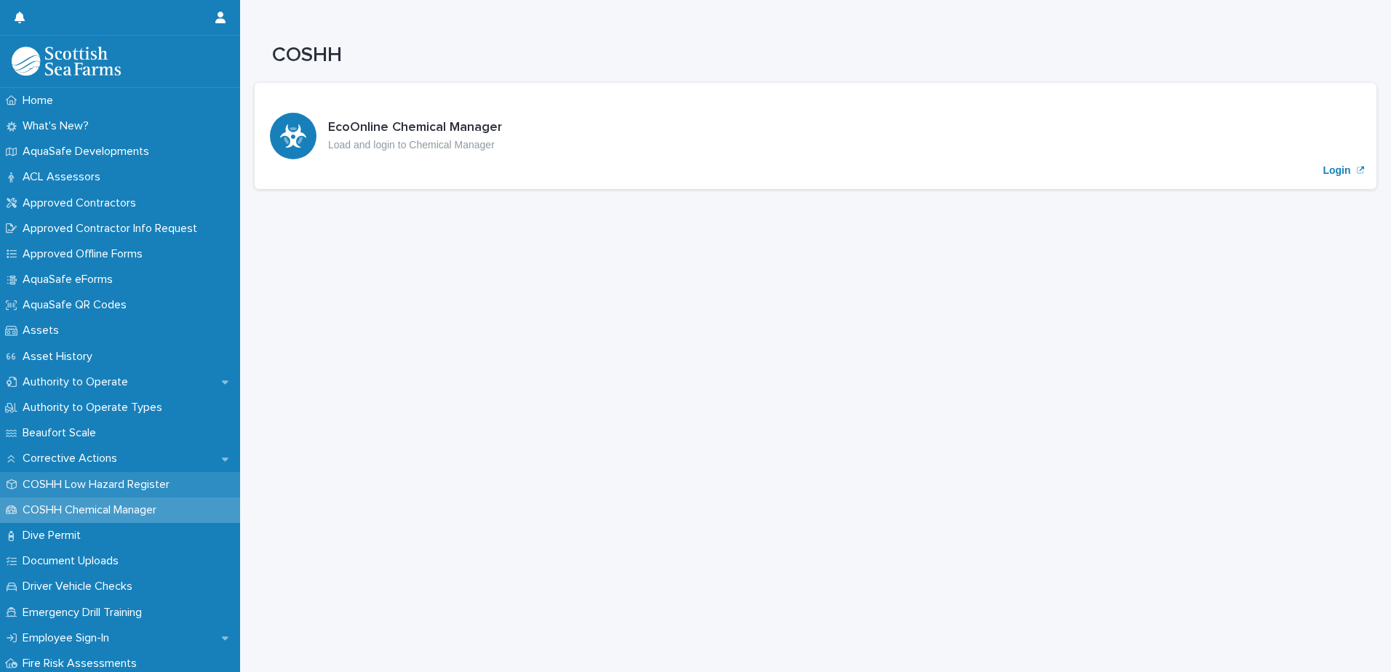
click at [79, 484] on p "COSHH Low Hazard Register" at bounding box center [99, 485] width 164 height 14
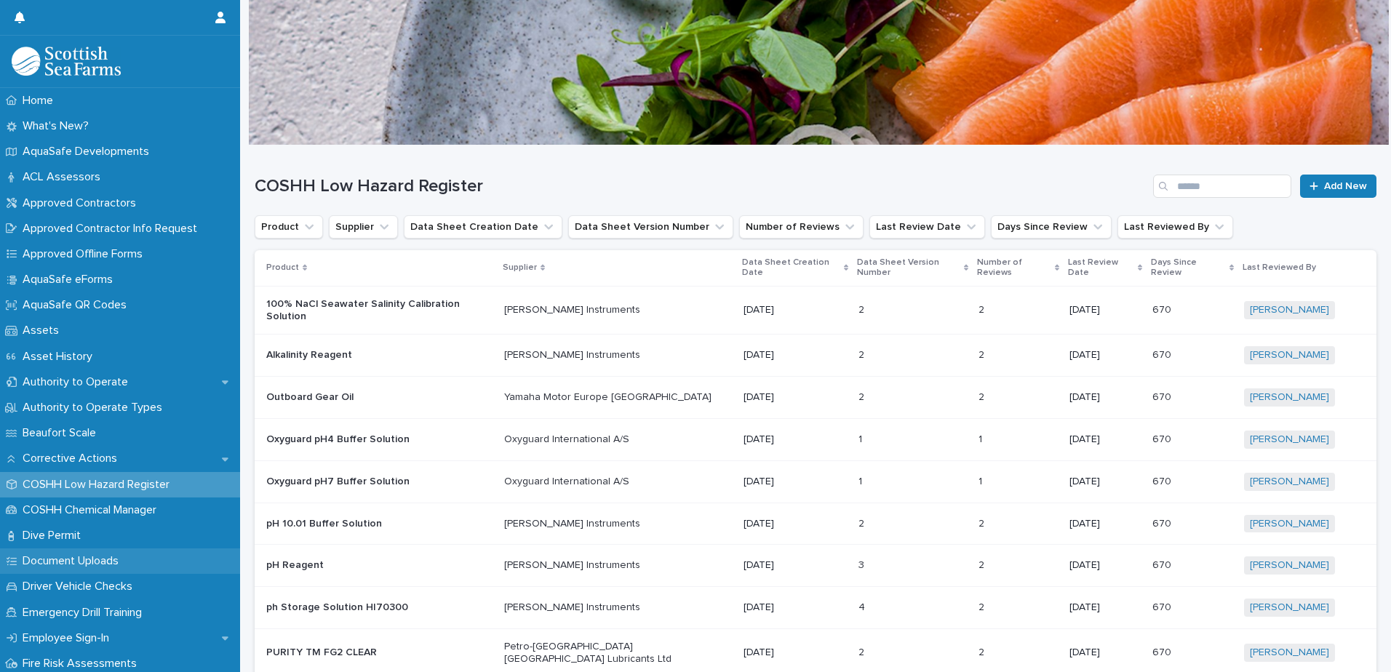
click at [90, 560] on p "Document Uploads" at bounding box center [74, 561] width 114 height 14
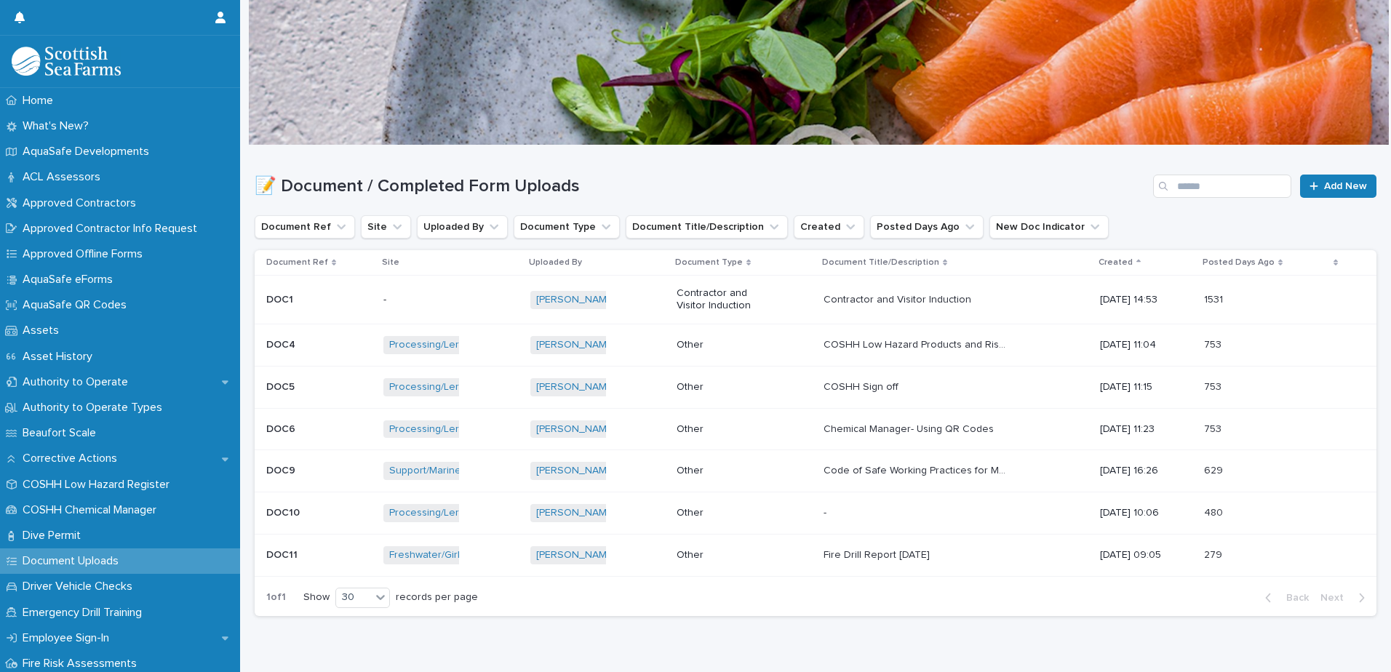
click at [759, 370] on td "Other" at bounding box center [744, 387] width 147 height 42
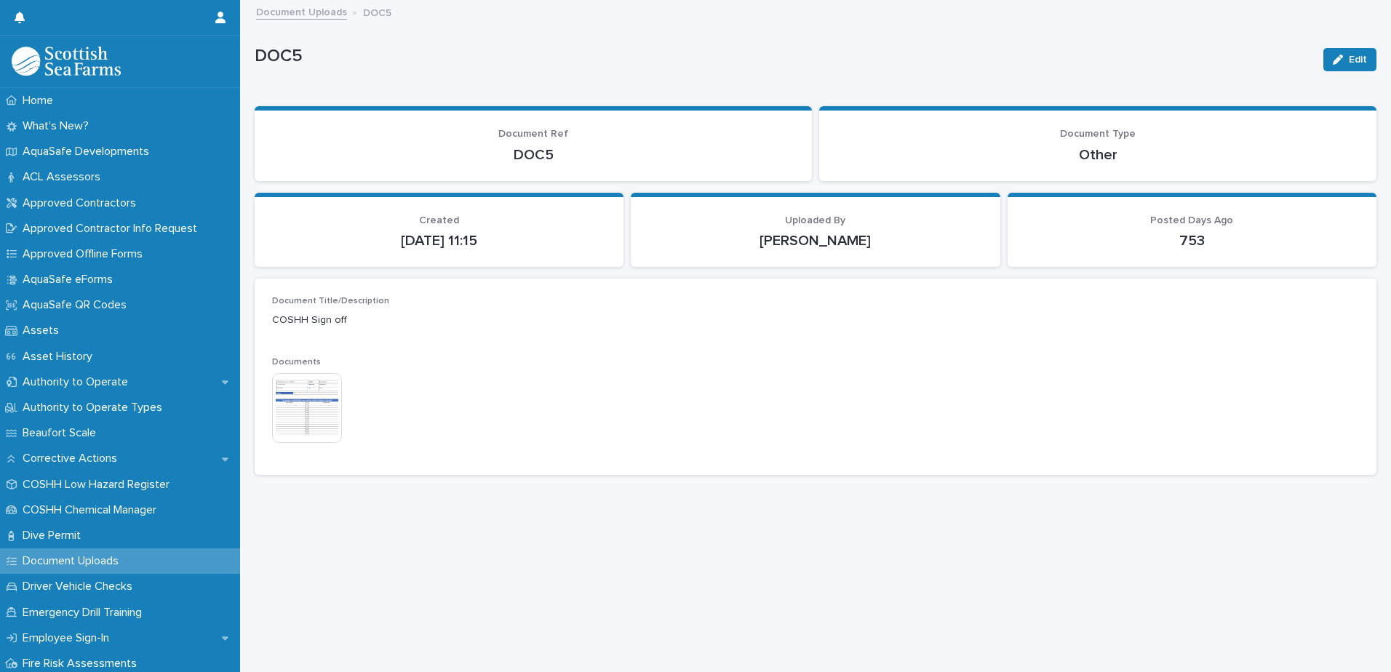
click at [303, 408] on img at bounding box center [307, 408] width 70 height 70
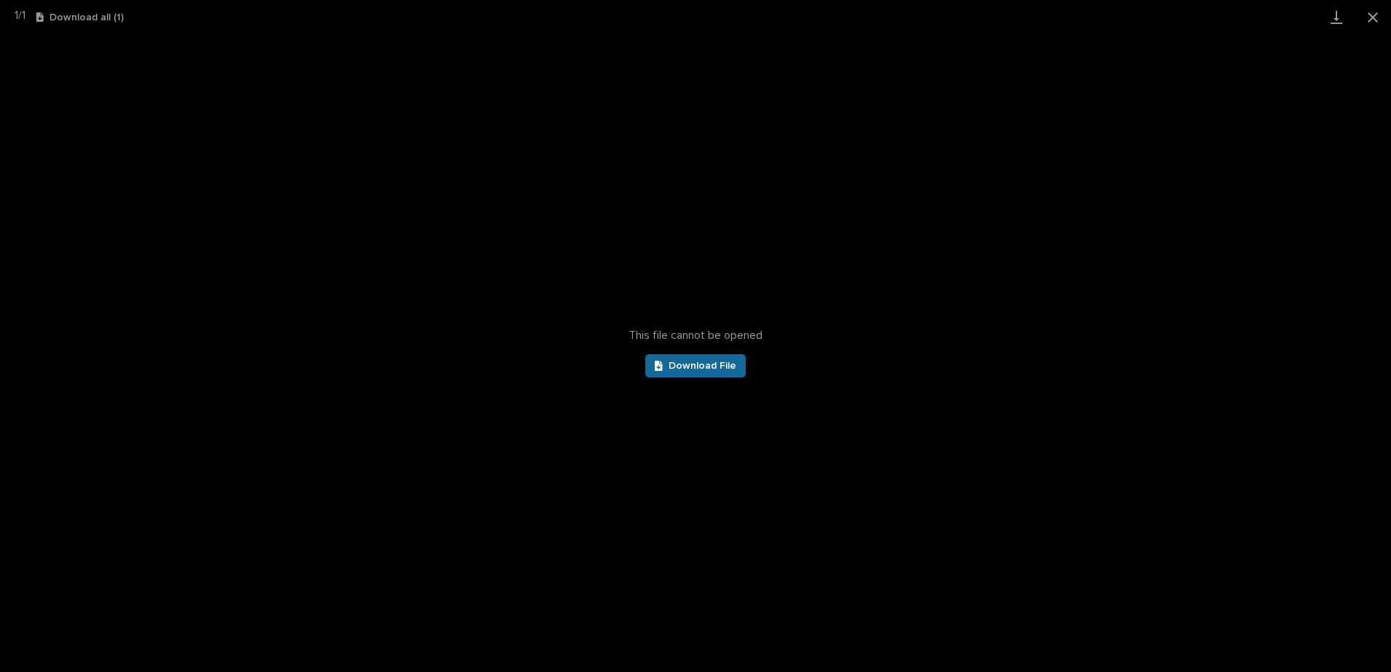
click at [709, 365] on span "Download File" at bounding box center [703, 366] width 68 height 10
